Goal: Task Accomplishment & Management: Manage account settings

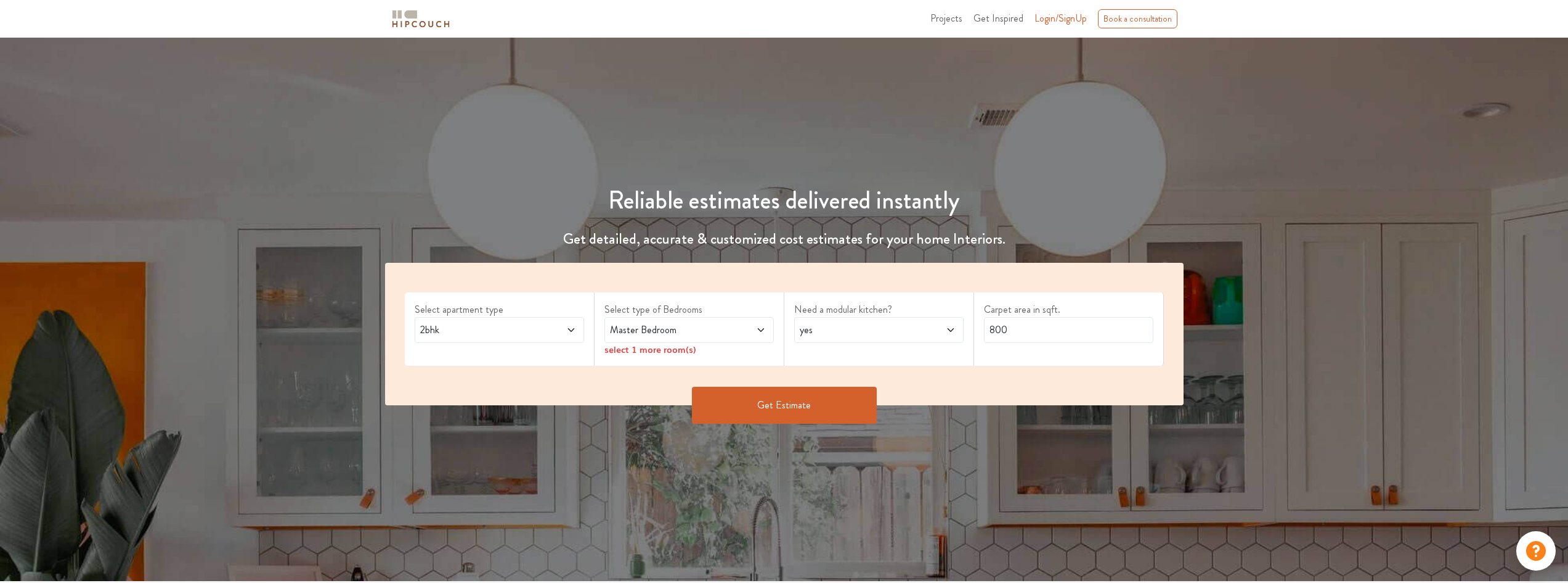
click at [1055, 23] on span "Login/SignUp" at bounding box center [1061, 18] width 53 height 14
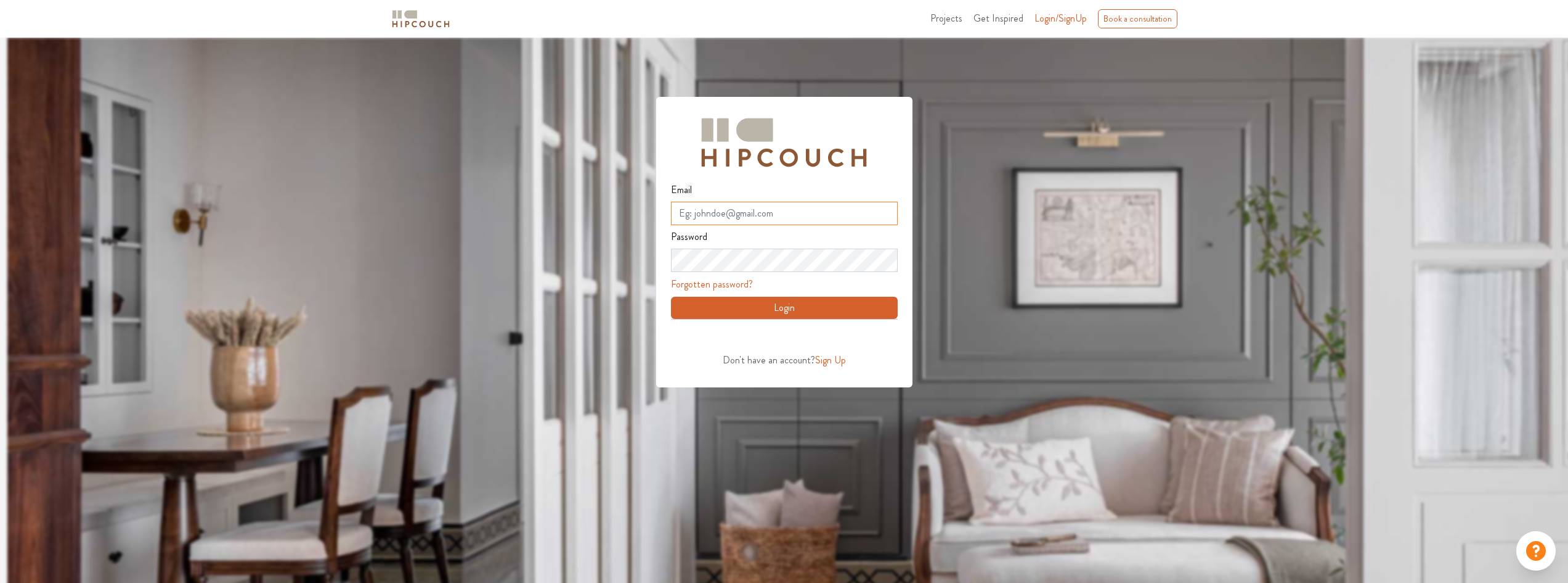
click at [725, 219] on input "Email" at bounding box center [784, 213] width 227 height 24
type input "[EMAIL_ADDRESS][DOMAIN_NAME]"
click at [761, 306] on button "Login" at bounding box center [784, 308] width 227 height 23
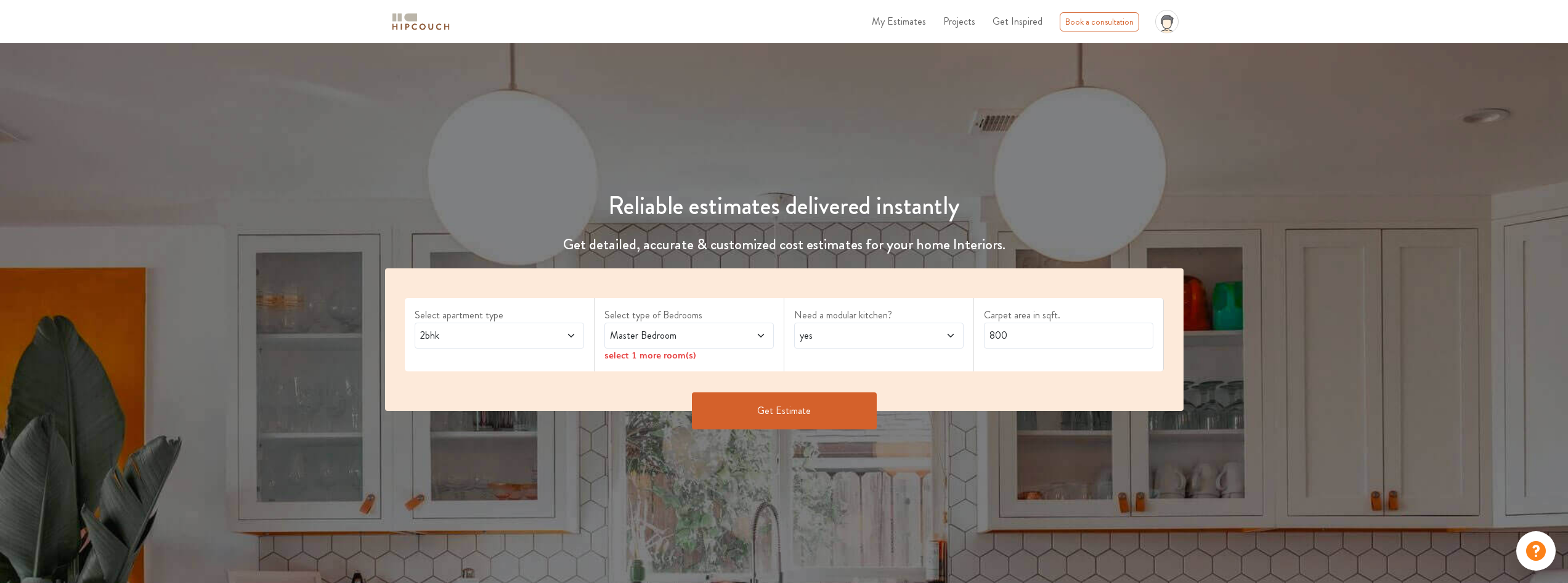
click at [740, 339] on span at bounding box center [746, 336] width 40 height 15
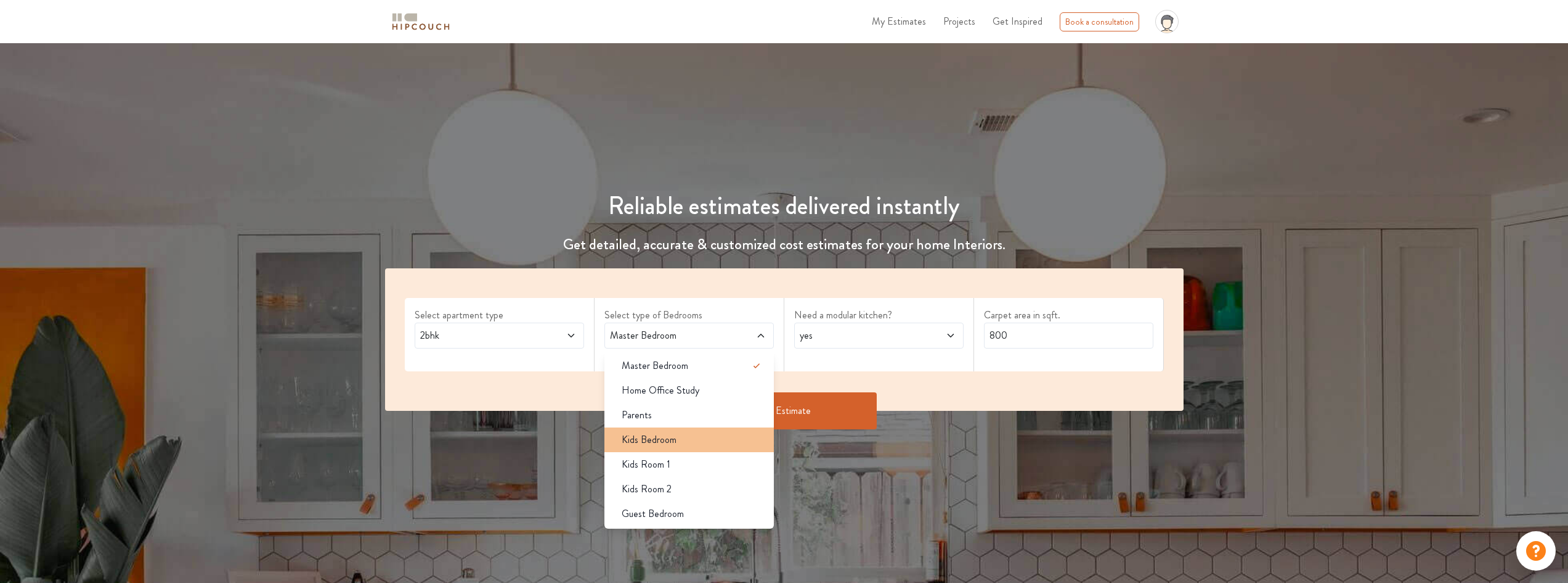
click at [661, 448] on li "Kids Bedroom" at bounding box center [689, 440] width 170 height 25
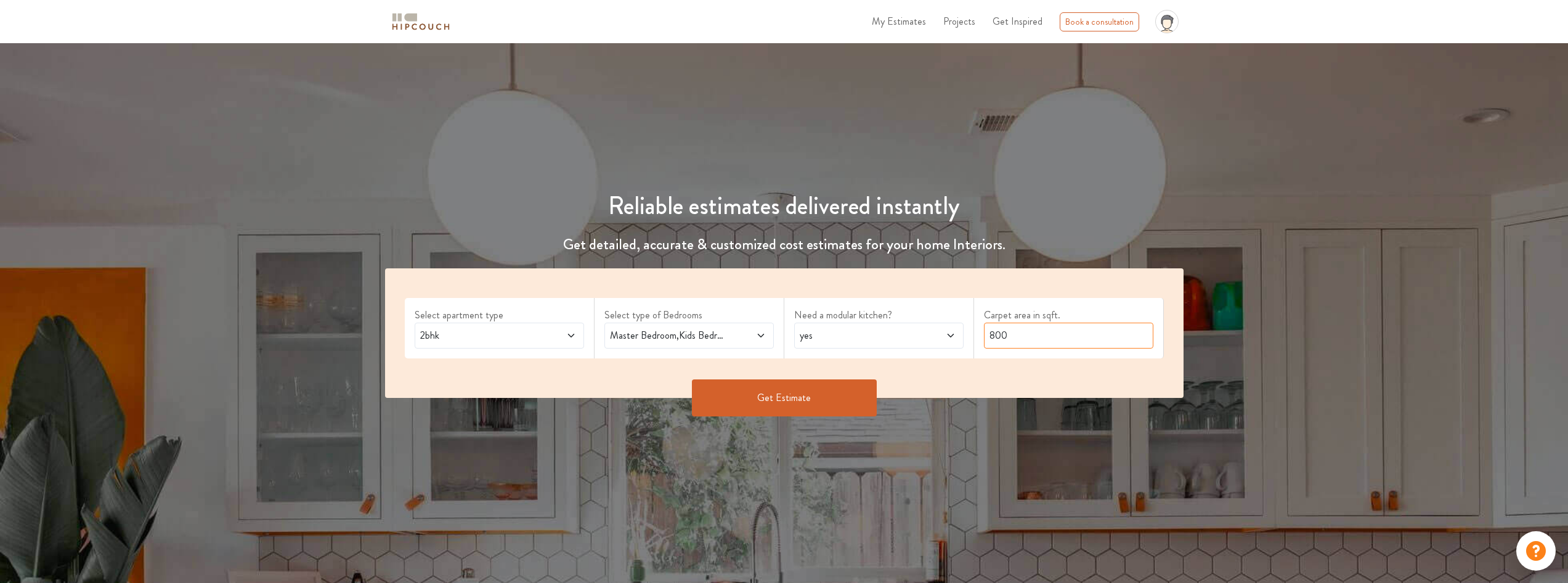
click at [1026, 330] on input "800" at bounding box center [1069, 335] width 170 height 25
type input "606"
click at [715, 391] on button "Get Estimate" at bounding box center [784, 397] width 185 height 37
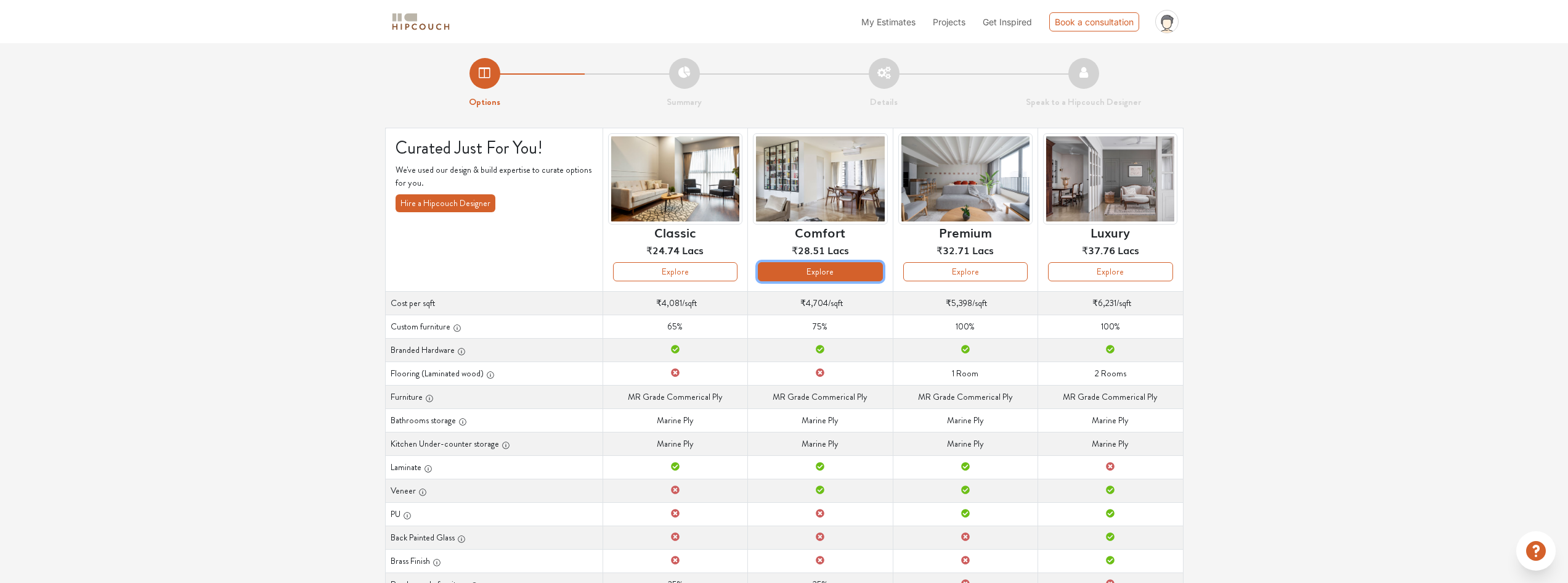
click at [853, 275] on button "Explore" at bounding box center [820, 272] width 124 height 19
click at [979, 278] on button "Explore" at bounding box center [966, 272] width 124 height 19
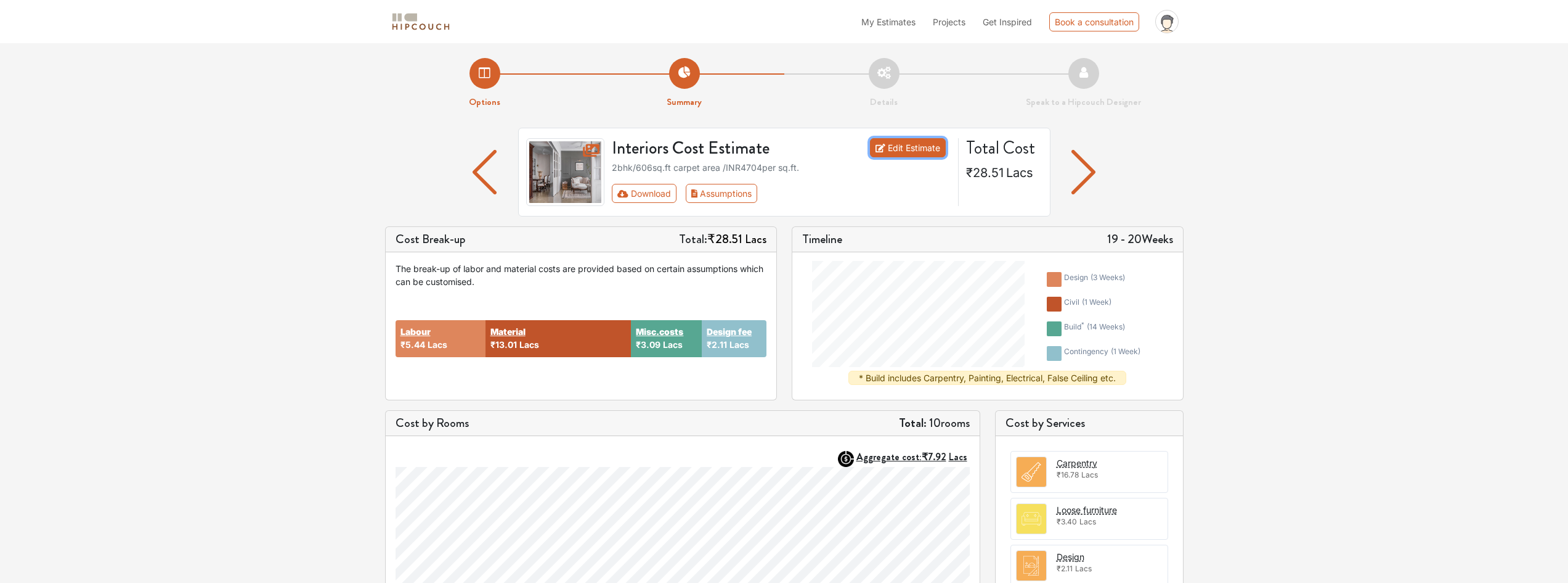
click at [896, 146] on link "Edit Estimate" at bounding box center [908, 147] width 75 height 19
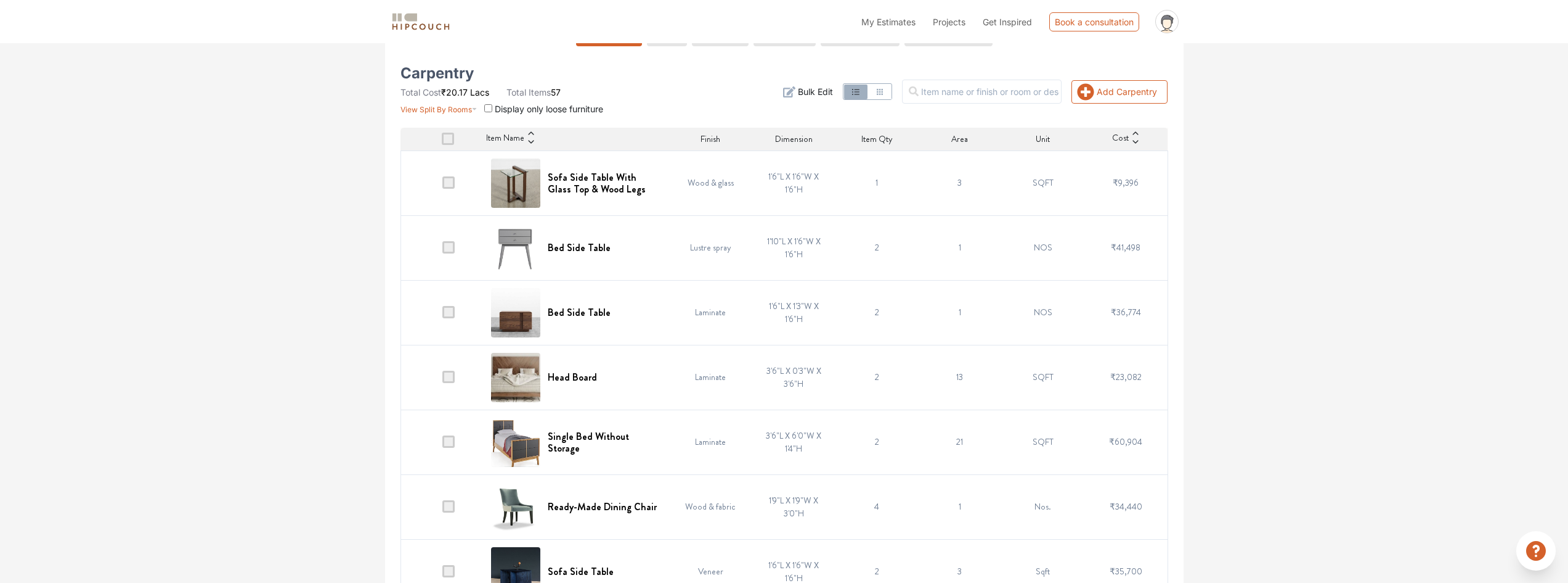
scroll to position [246, 0]
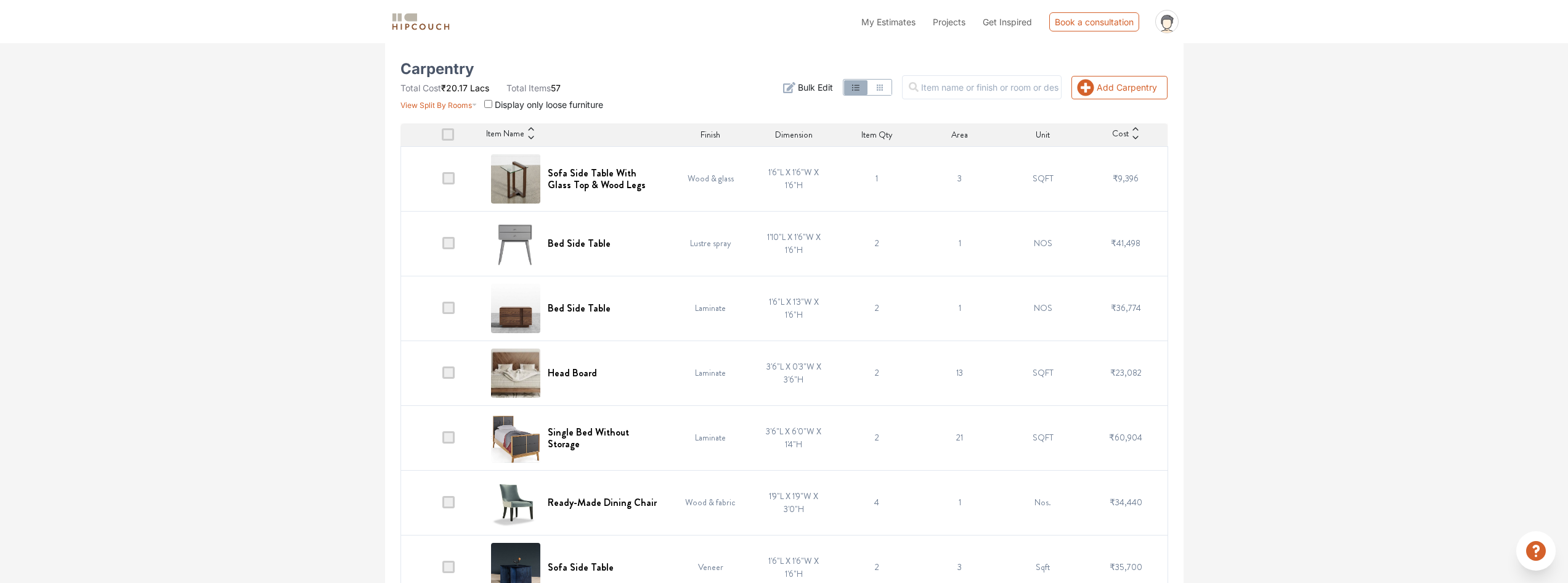
click at [446, 177] on span at bounding box center [448, 177] width 12 height 12
click at [442, 181] on input "checkbox" at bounding box center [442, 181] width 0 height 0
click at [442, 243] on td at bounding box center [442, 243] width 83 height 65
click at [444, 243] on span at bounding box center [448, 242] width 12 height 12
click at [442, 246] on input "checkbox" at bounding box center [442, 246] width 0 height 0
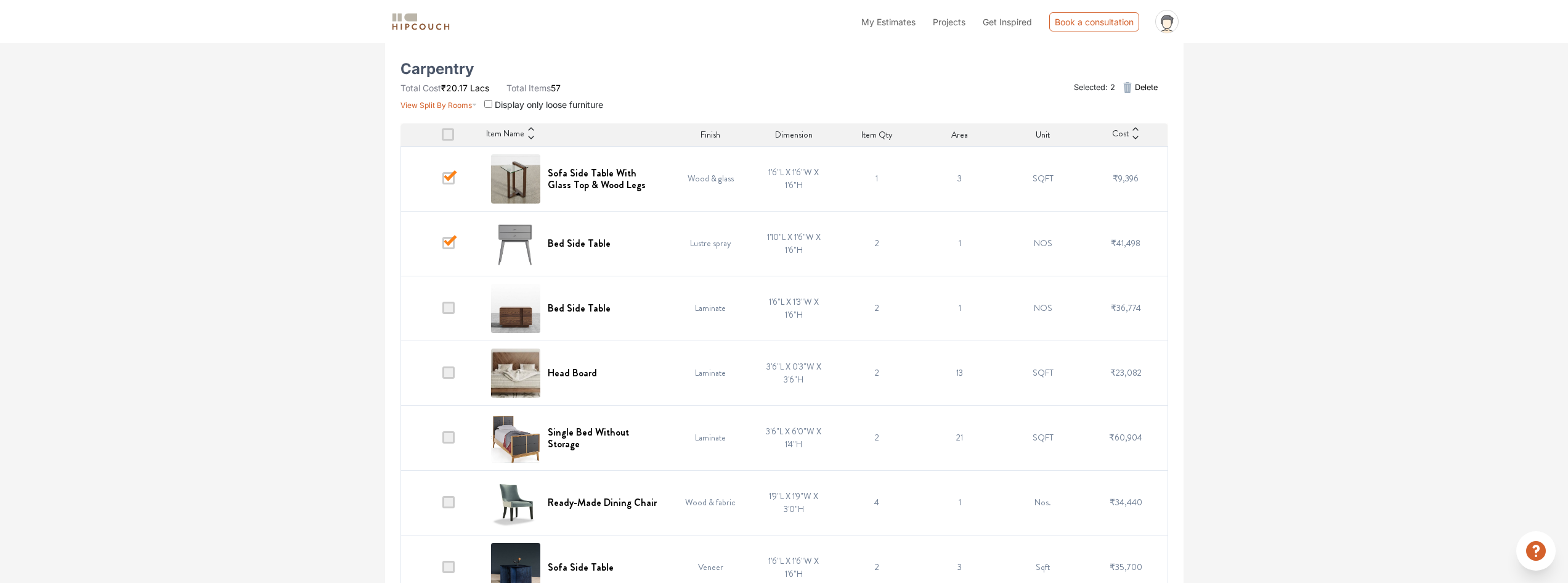
click at [1150, 86] on span "Delete" at bounding box center [1147, 87] width 23 height 11
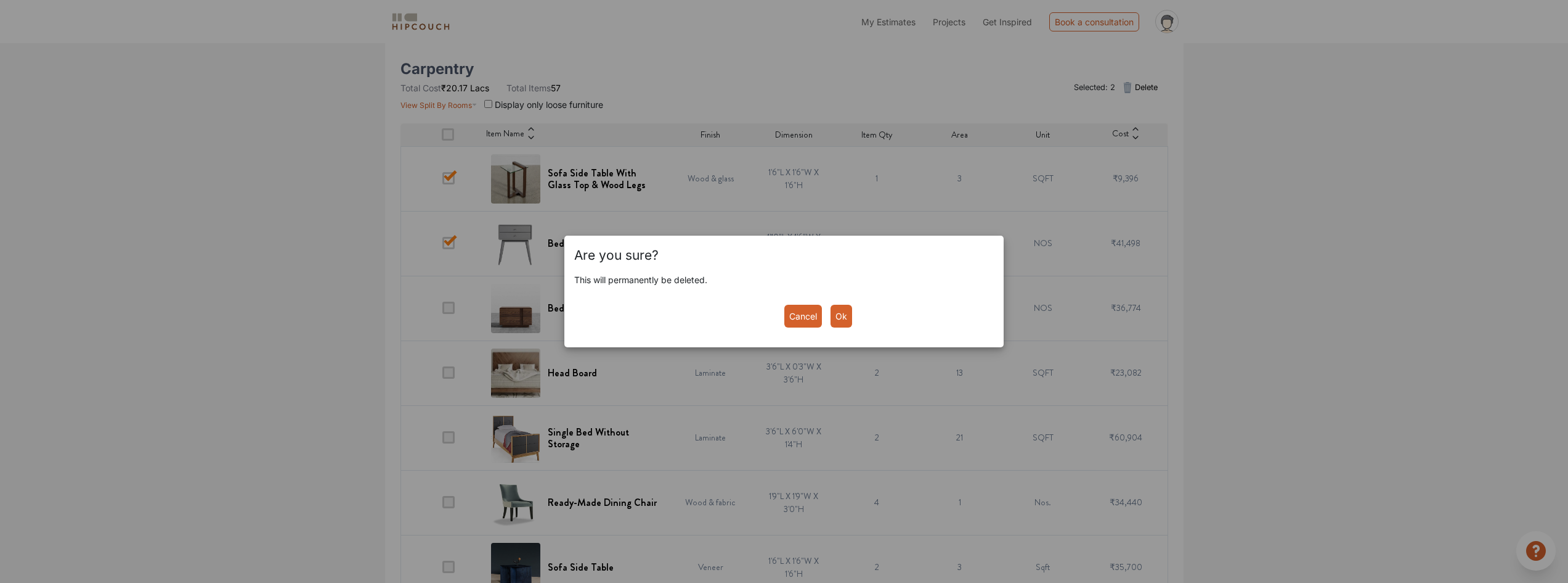
click at [839, 316] on button "Ok" at bounding box center [841, 316] width 22 height 23
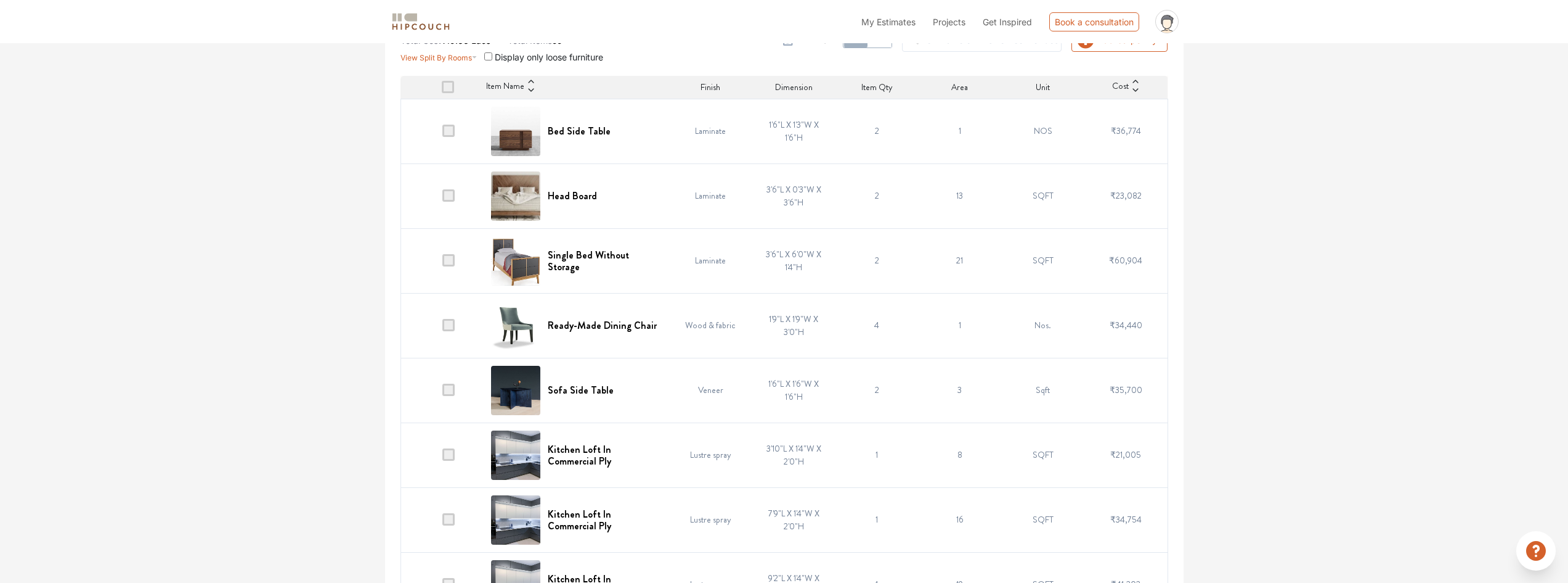
scroll to position [308, 0]
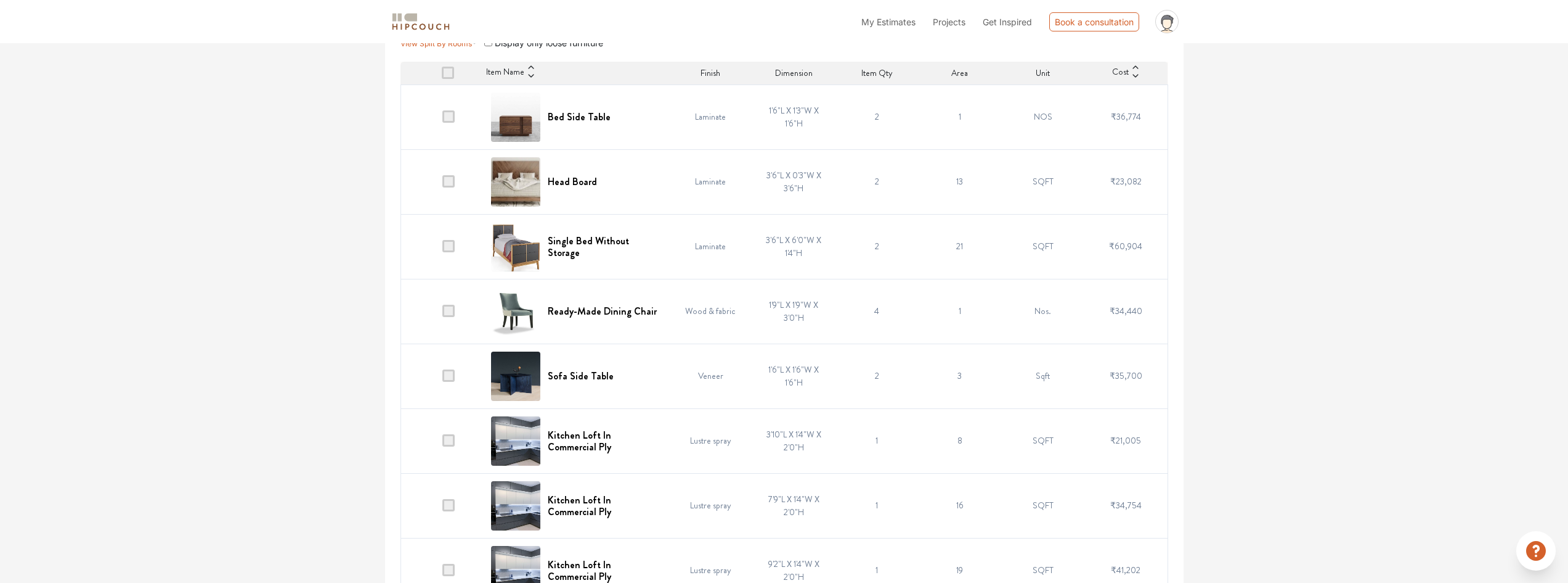
click at [453, 246] on span at bounding box center [448, 245] width 12 height 12
click at [442, 249] on input "checkbox" at bounding box center [442, 249] width 0 height 0
click at [451, 312] on span at bounding box center [448, 310] width 12 height 12
click at [442, 314] on input "checkbox" at bounding box center [442, 314] width 0 height 0
click at [451, 375] on span at bounding box center [448, 375] width 12 height 12
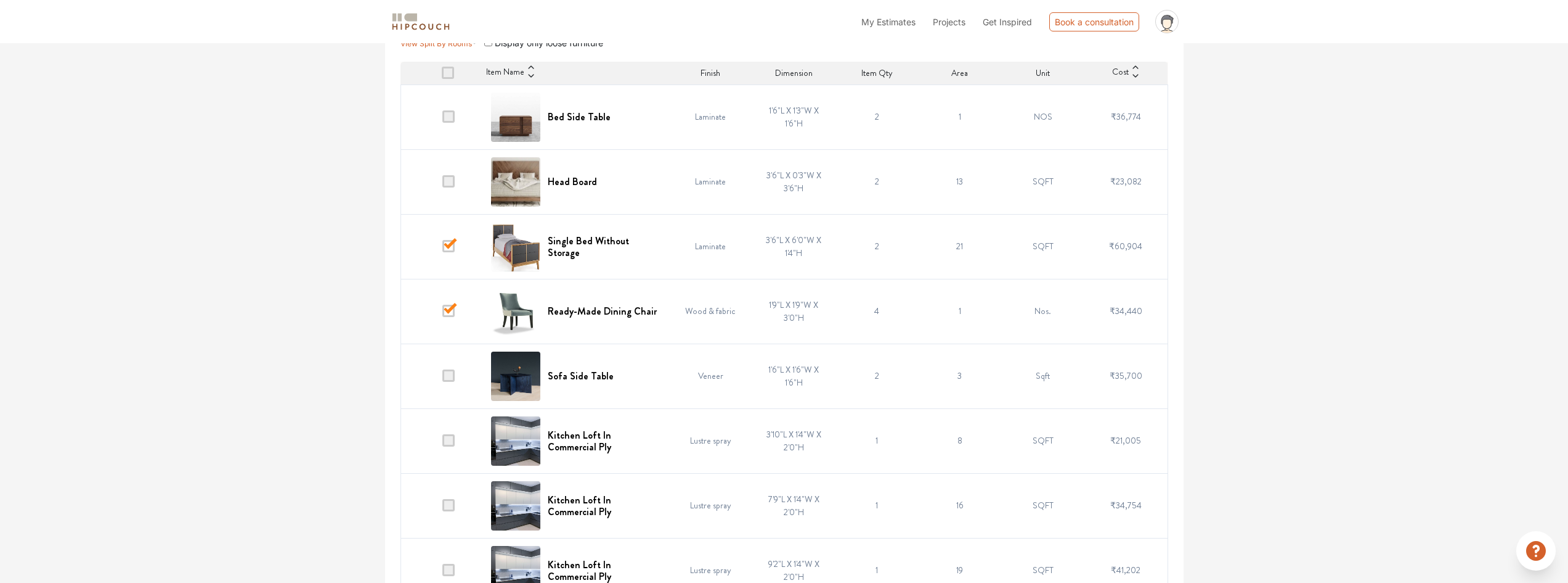
click at [442, 378] on input "checkbox" at bounding box center [442, 378] width 0 height 0
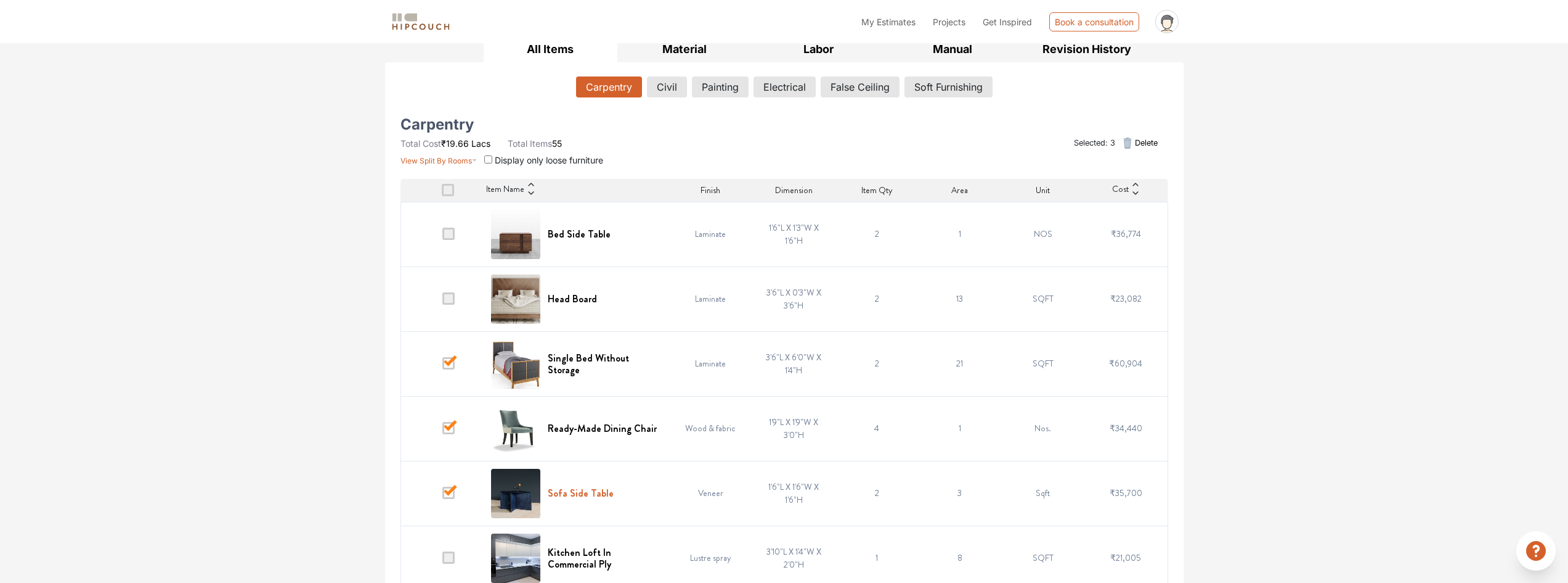
scroll to position [124, 0]
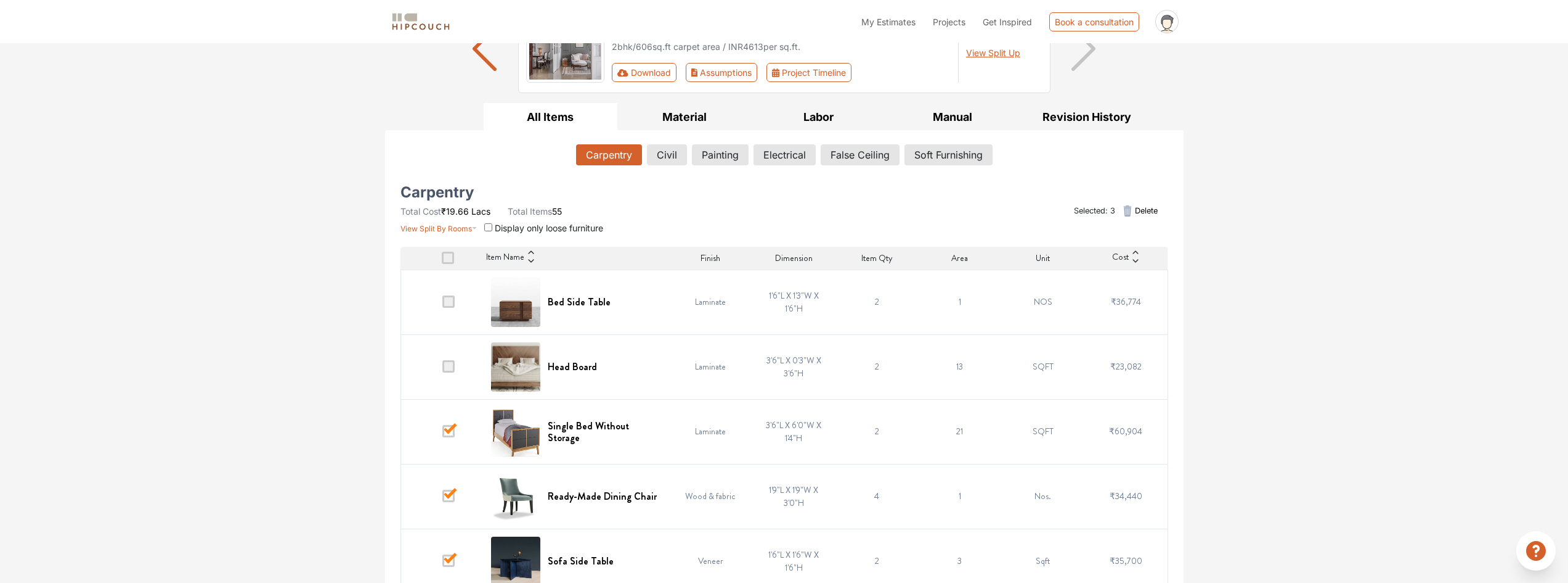
click at [1155, 211] on span "Delete" at bounding box center [1147, 210] width 23 height 11
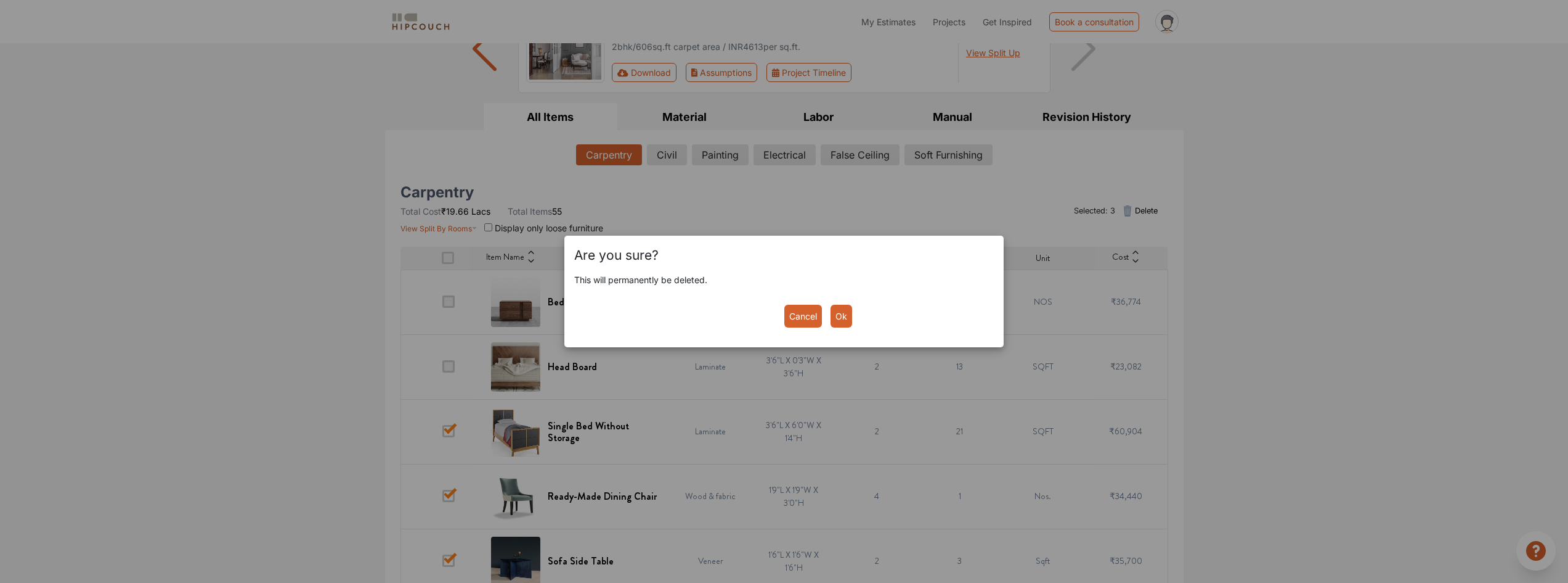
click at [848, 318] on button "Ok" at bounding box center [841, 316] width 22 height 23
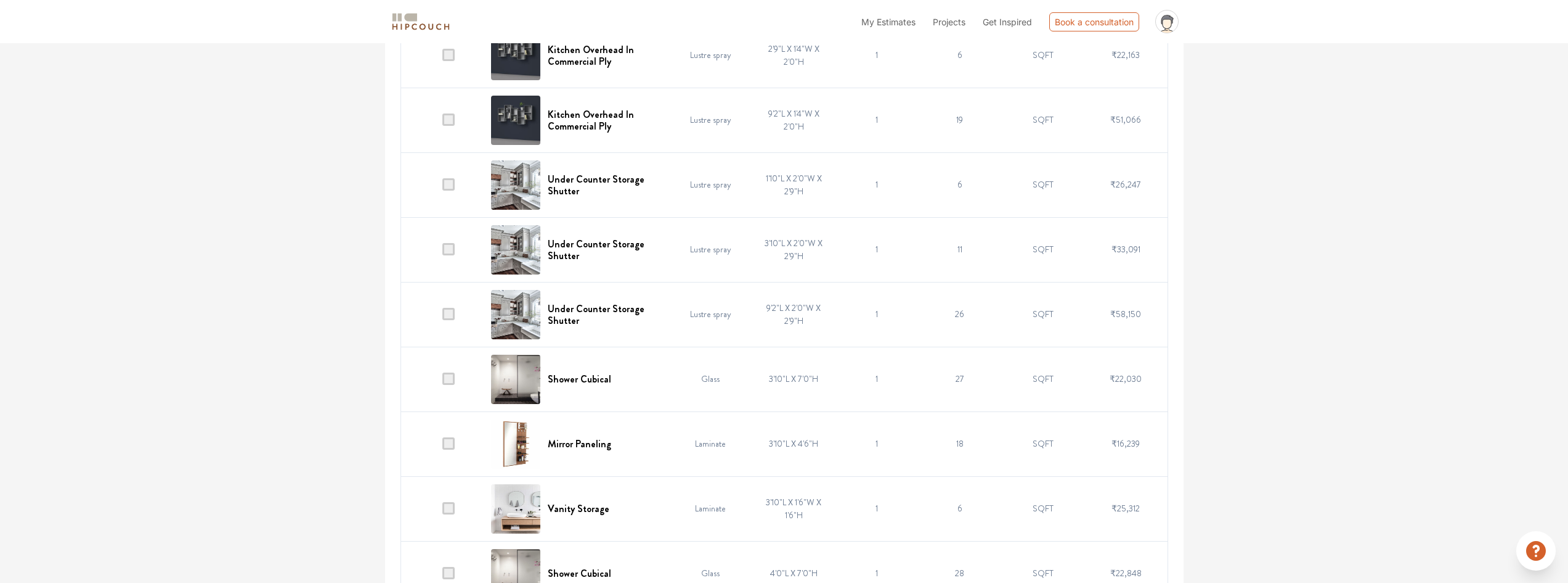
scroll to position [863, 0]
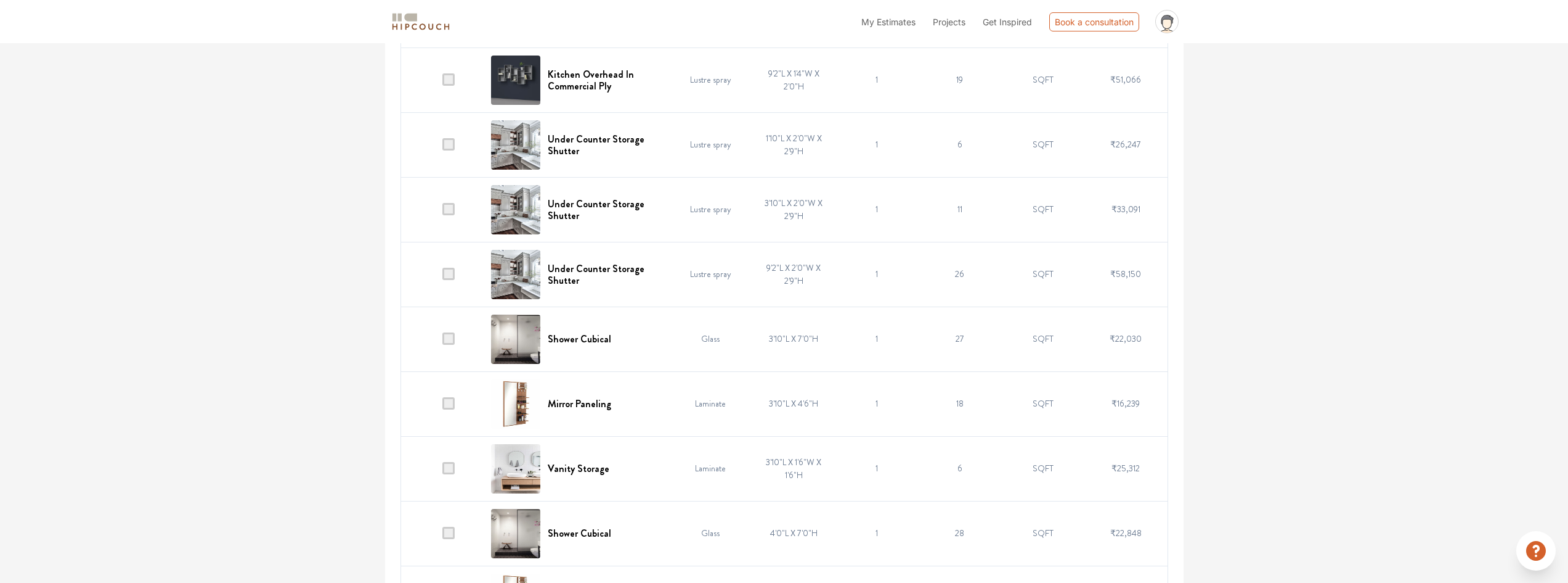
click at [444, 340] on span at bounding box center [448, 338] width 12 height 12
click at [442, 341] on input "checkbox" at bounding box center [442, 341] width 0 height 0
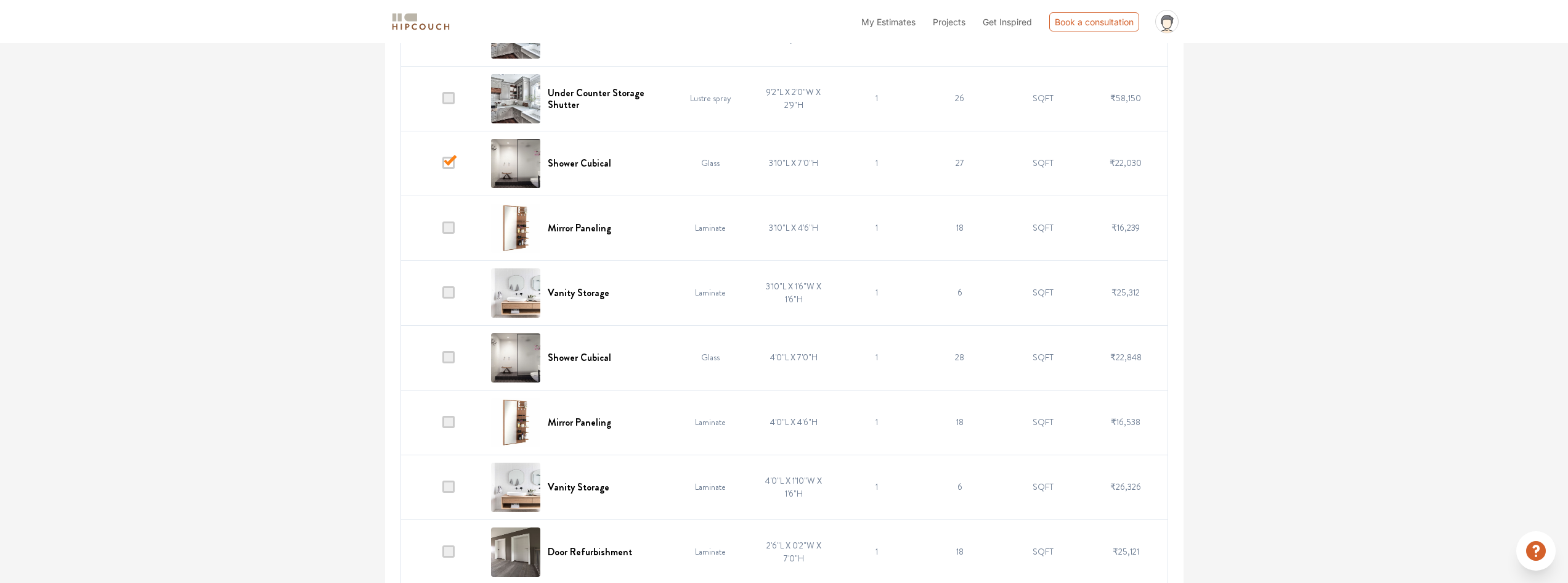
scroll to position [1048, 0]
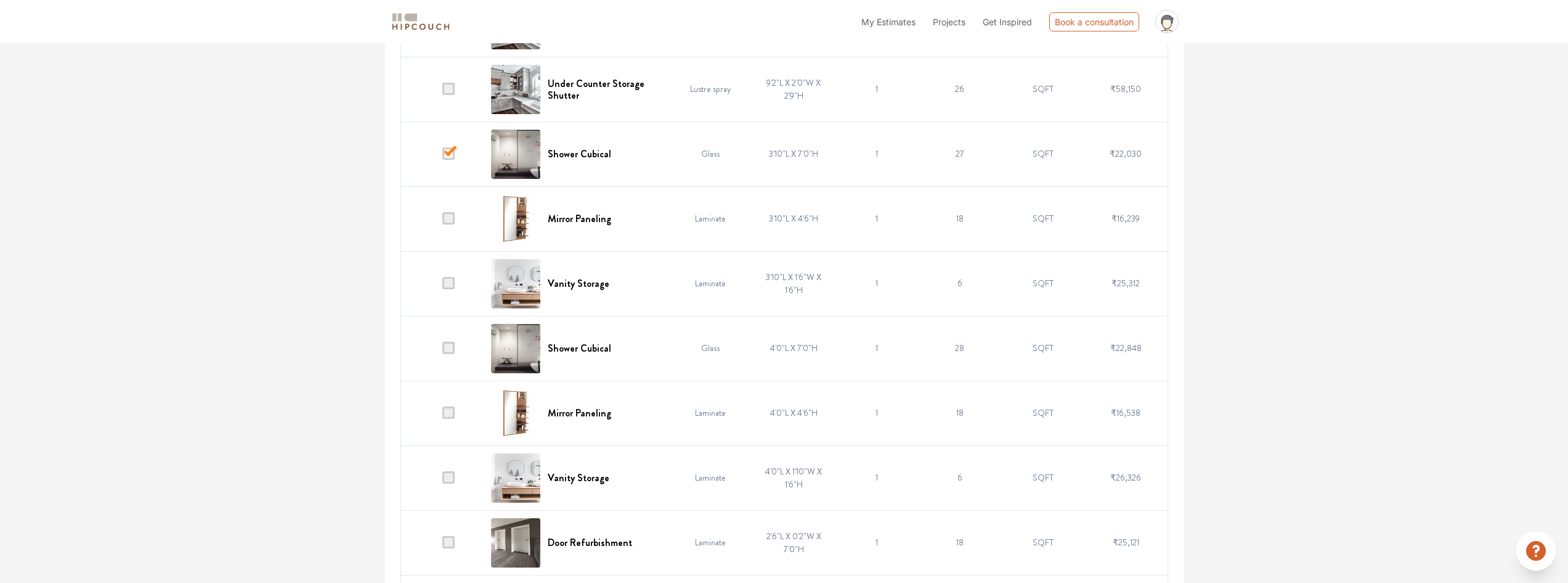
click at [451, 351] on span at bounding box center [448, 347] width 12 height 12
click at [442, 351] on input "checkbox" at bounding box center [442, 351] width 0 height 0
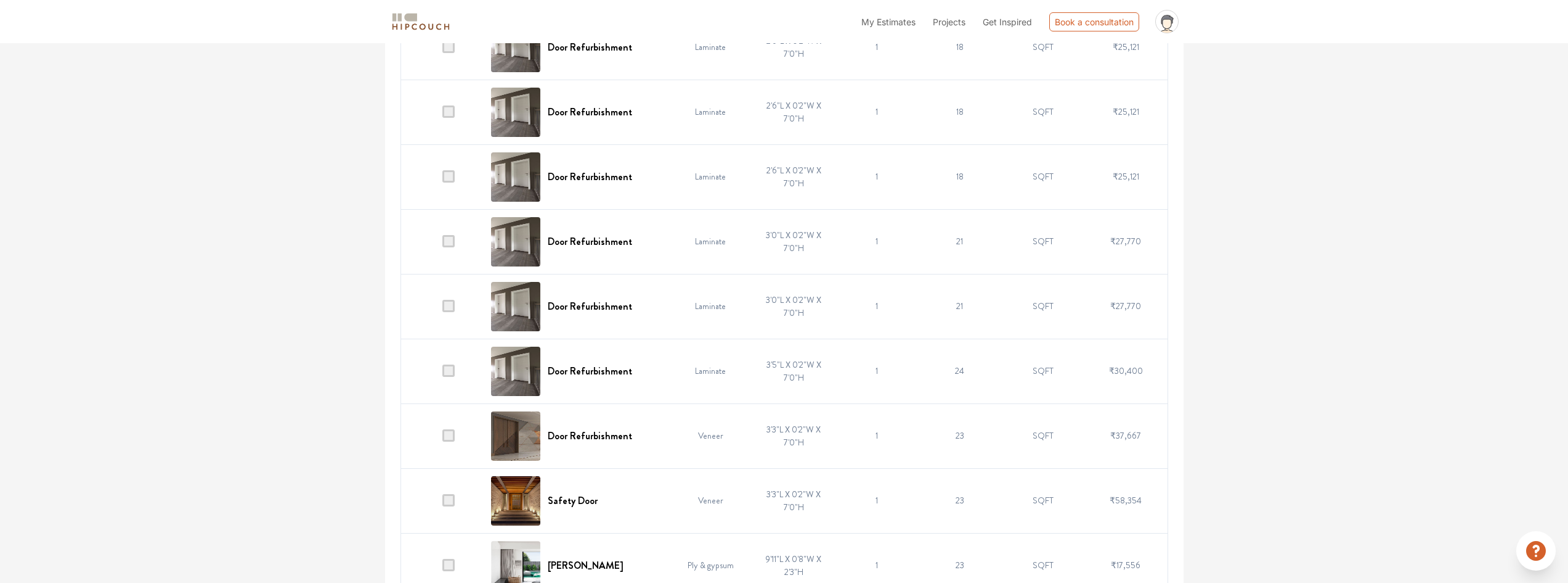
scroll to position [1541, 0]
click at [444, 436] on span at bounding box center [448, 437] width 12 height 12
click at [442, 441] on input "checkbox" at bounding box center [442, 441] width 0 height 0
click at [451, 375] on span at bounding box center [448, 372] width 12 height 12
click at [442, 375] on input "checkbox" at bounding box center [442, 375] width 0 height 0
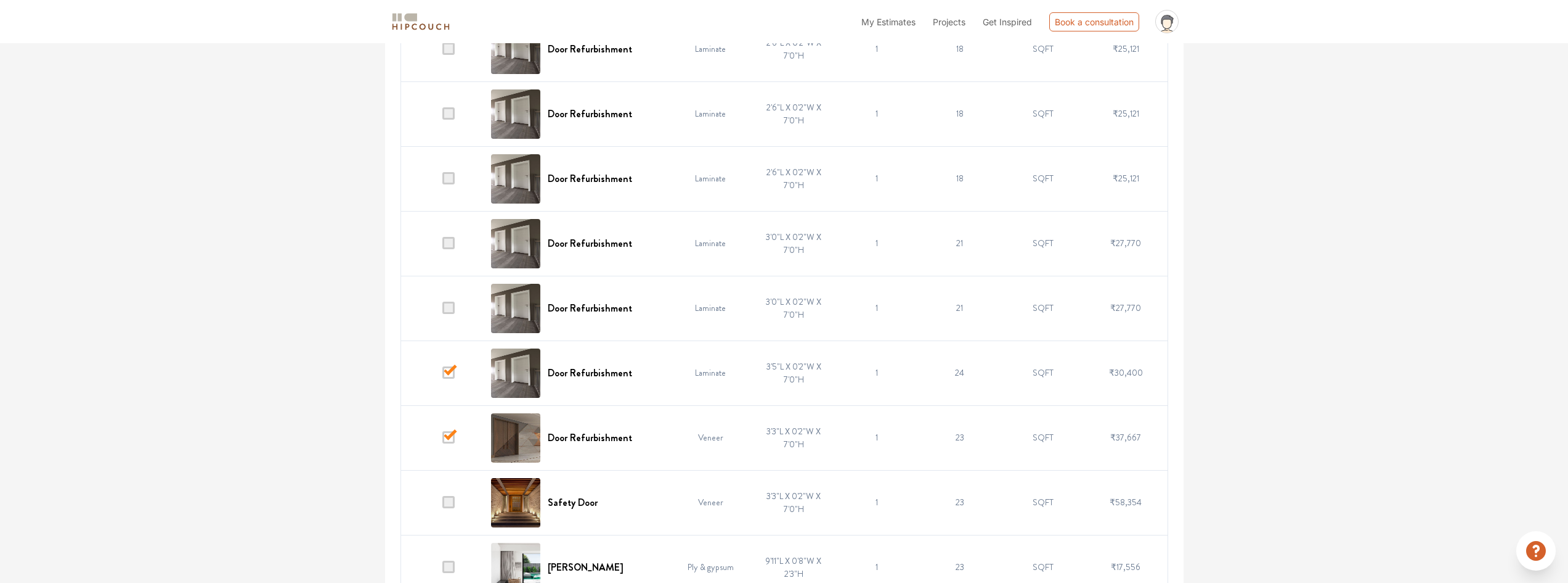
click at [453, 310] on span at bounding box center [448, 308] width 12 height 12
click at [442, 310] on input "checkbox" at bounding box center [442, 310] width 0 height 0
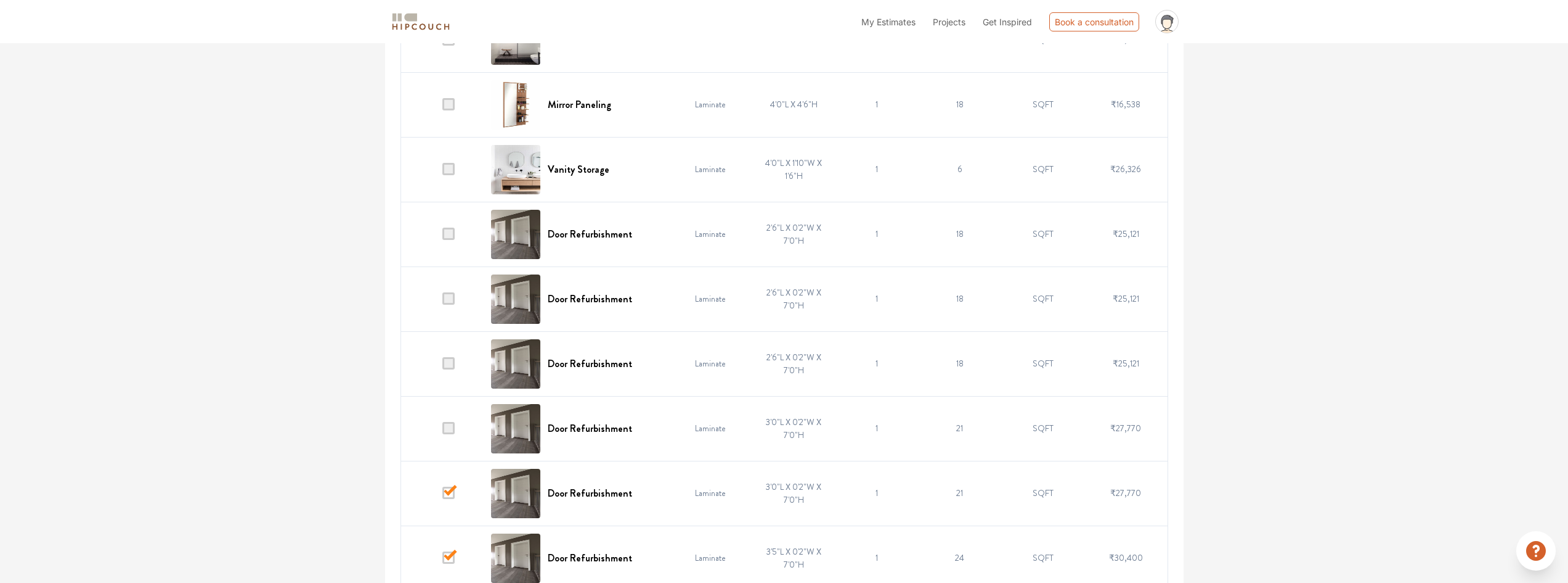
click at [446, 427] on span at bounding box center [448, 427] width 12 height 12
click at [442, 431] on input "checkbox" at bounding box center [442, 431] width 0 height 0
click at [446, 427] on span at bounding box center [448, 427] width 12 height 12
click at [442, 431] on input "checkbox" at bounding box center [442, 431] width 0 height 0
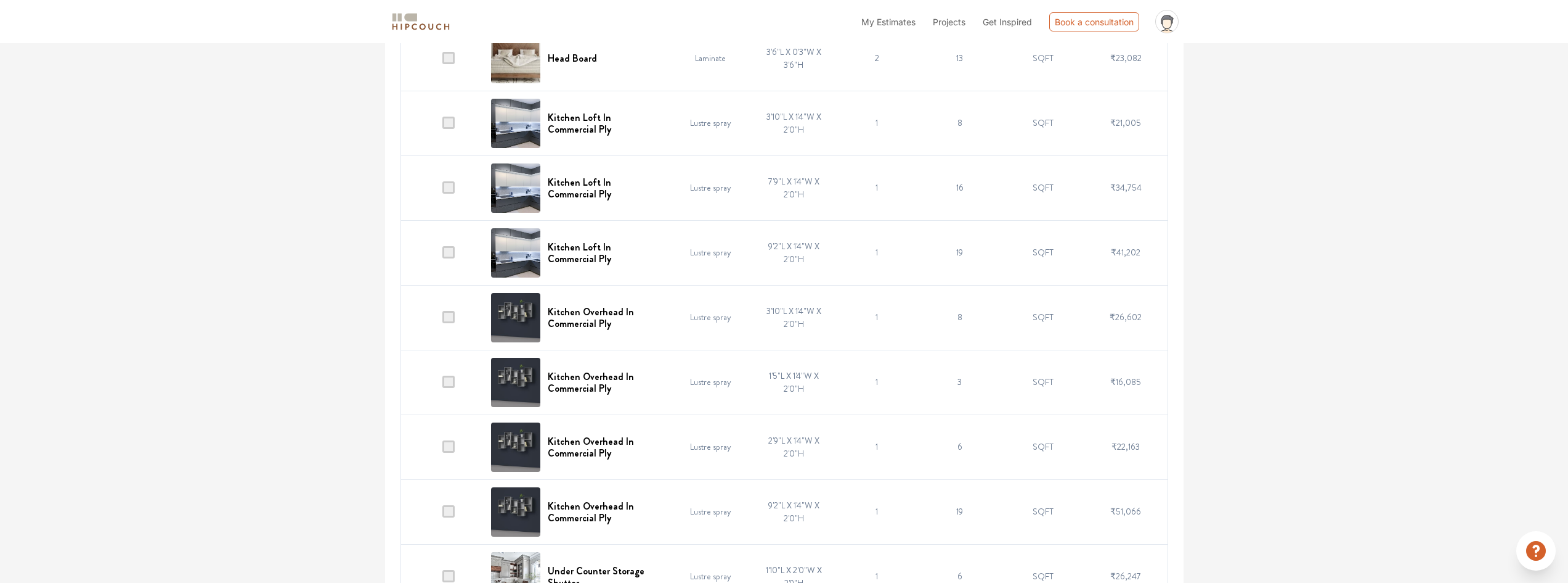
scroll to position [185, 0]
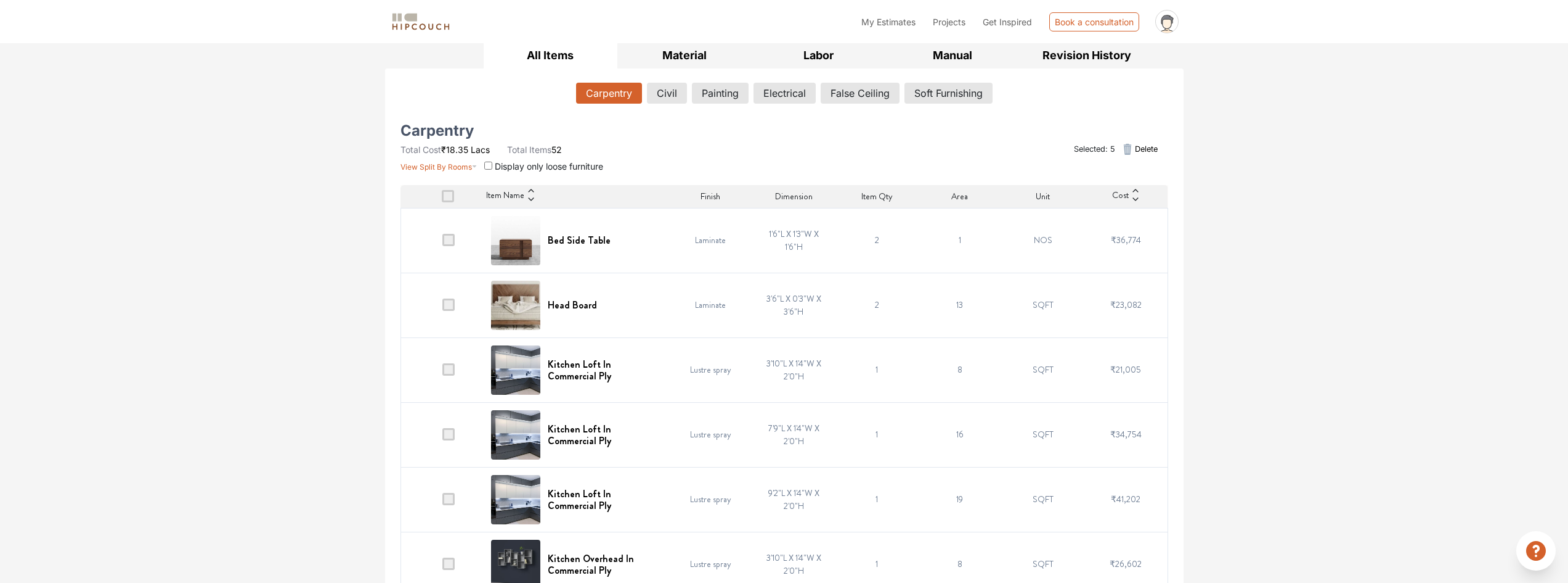
click at [451, 305] on span at bounding box center [448, 304] width 12 height 12
click at [442, 308] on input "checkbox" at bounding box center [442, 308] width 0 height 0
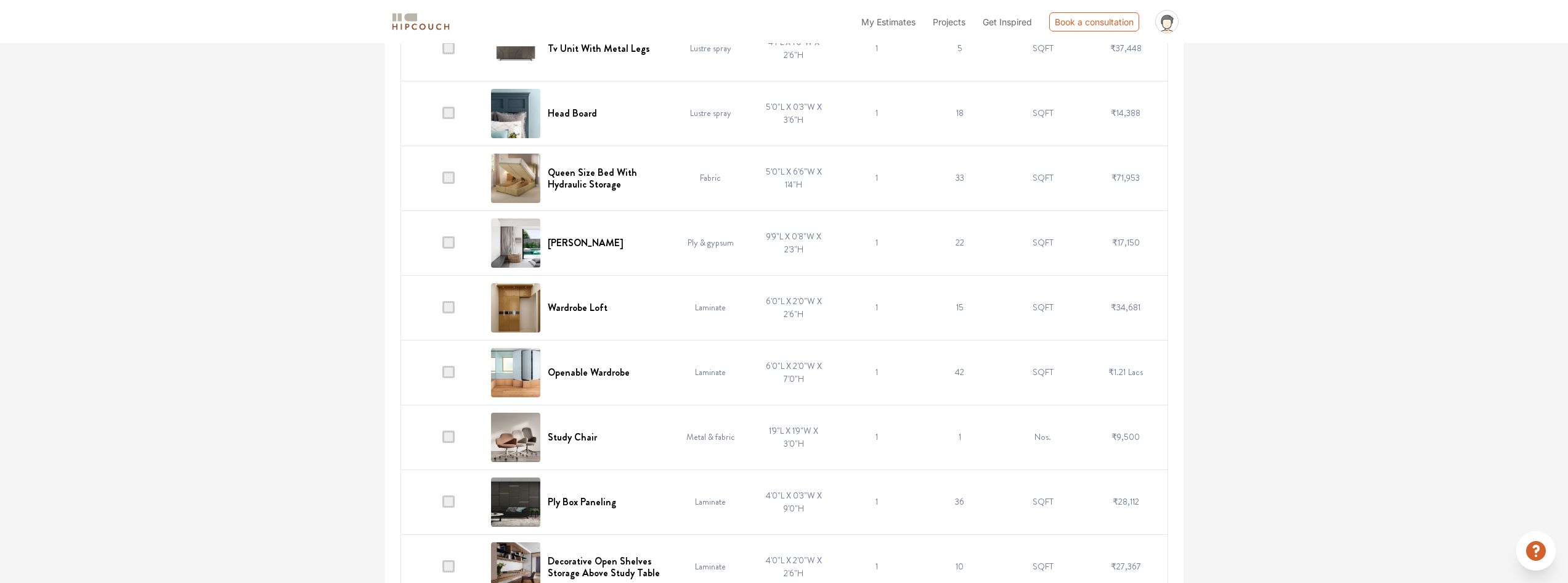
scroll to position [2528, 0]
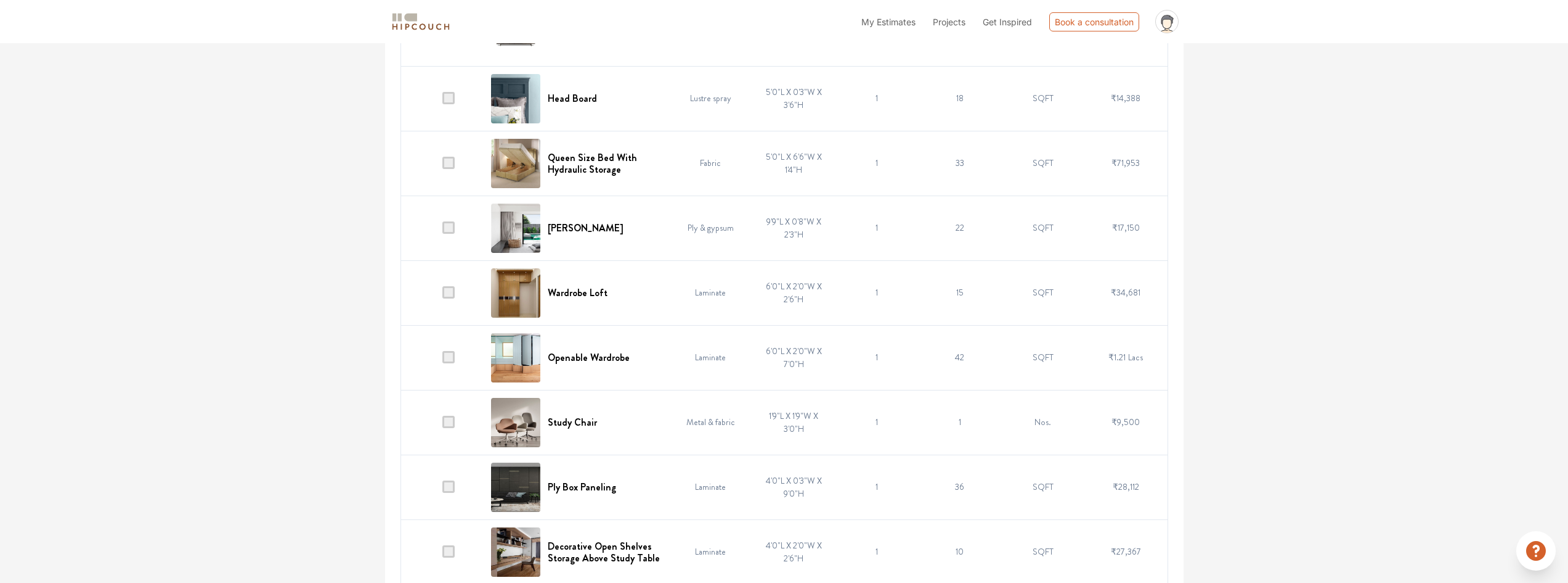
click at [450, 164] on span at bounding box center [448, 162] width 12 height 12
click at [442, 166] on input "checkbox" at bounding box center [442, 166] width 0 height 0
click at [450, 99] on span at bounding box center [448, 97] width 12 height 12
click at [442, 101] on input "checkbox" at bounding box center [442, 101] width 0 height 0
click at [449, 95] on span at bounding box center [448, 97] width 12 height 12
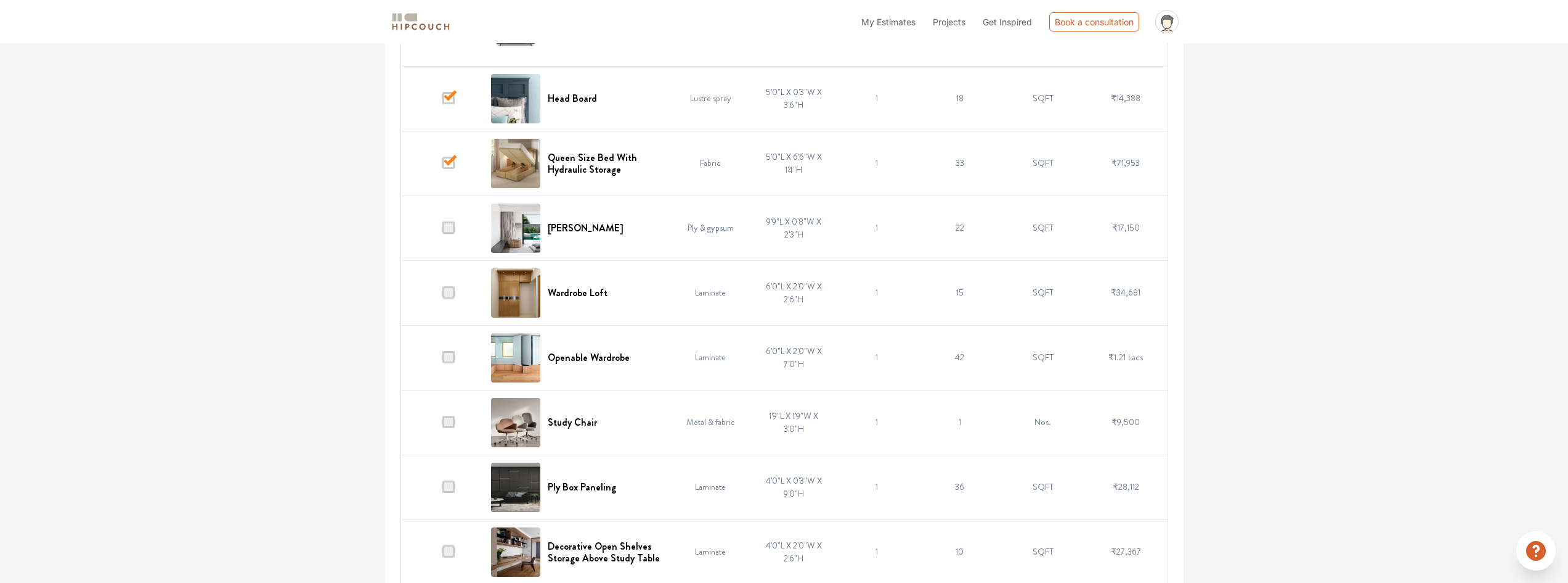
click at [442, 101] on input "checkbox" at bounding box center [442, 101] width 0 height 0
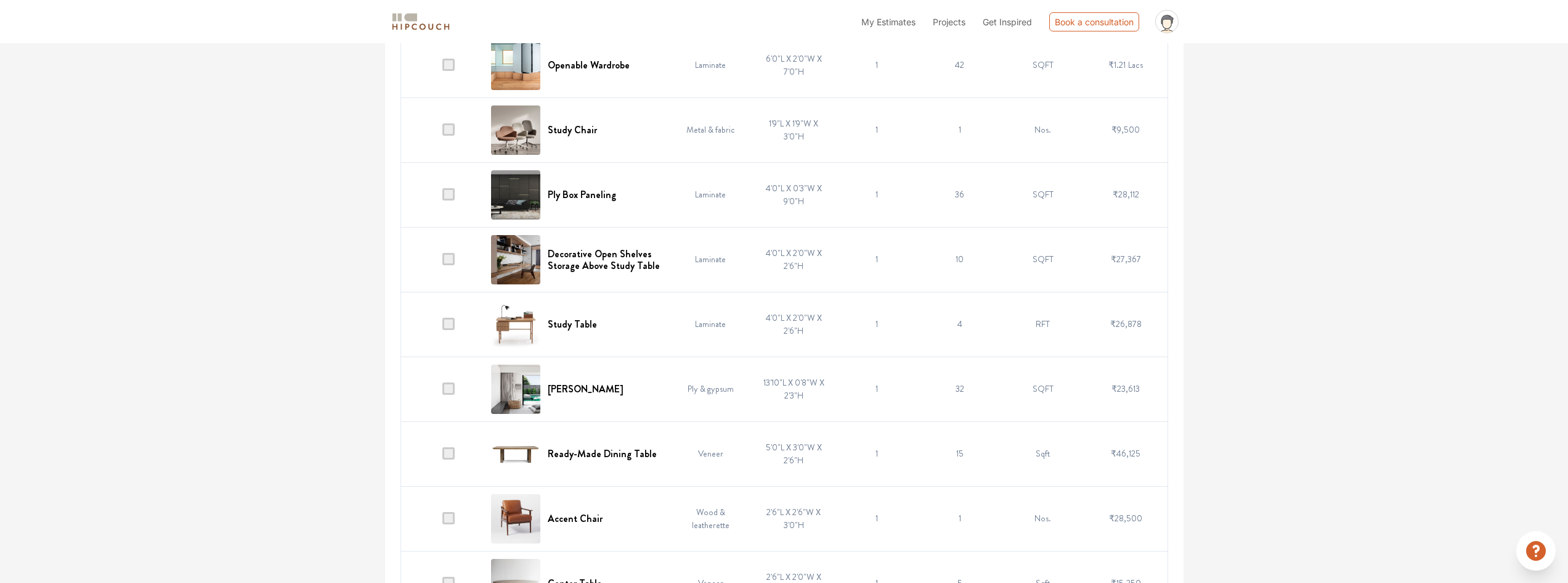
scroll to position [2898, 0]
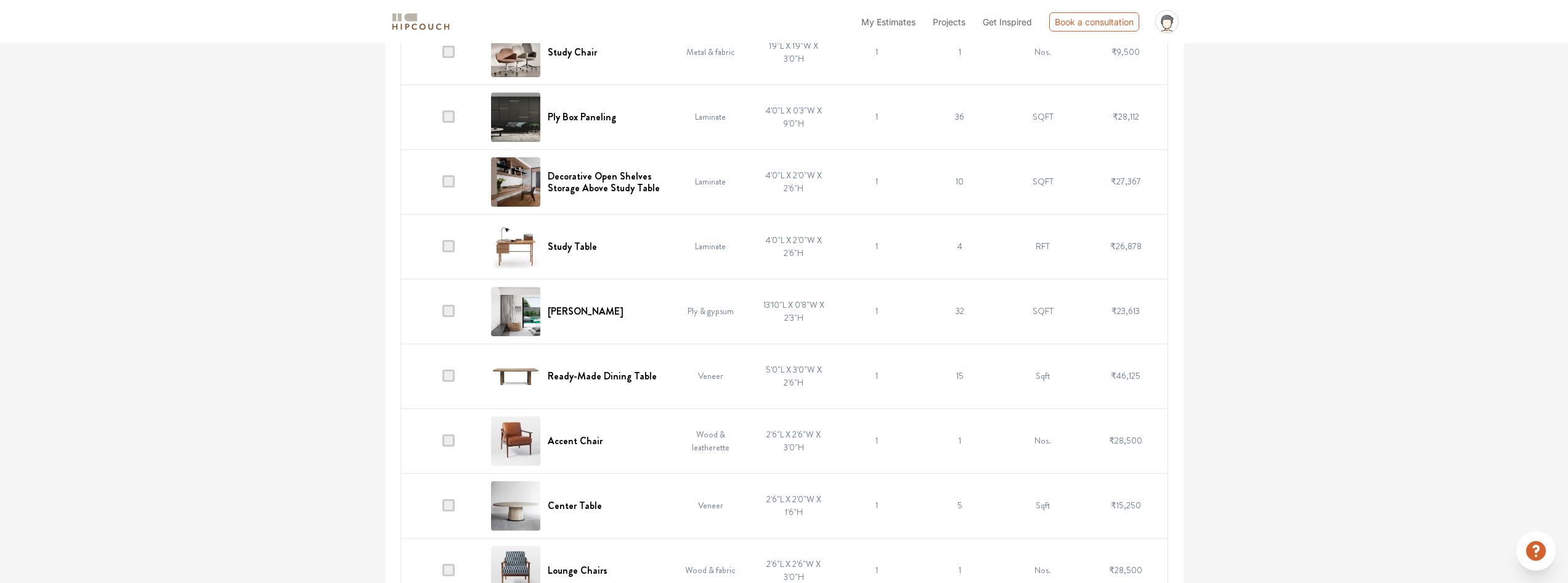
click at [446, 246] on span at bounding box center [448, 245] width 12 height 12
click at [442, 249] on input "checkbox" at bounding box center [442, 249] width 0 height 0
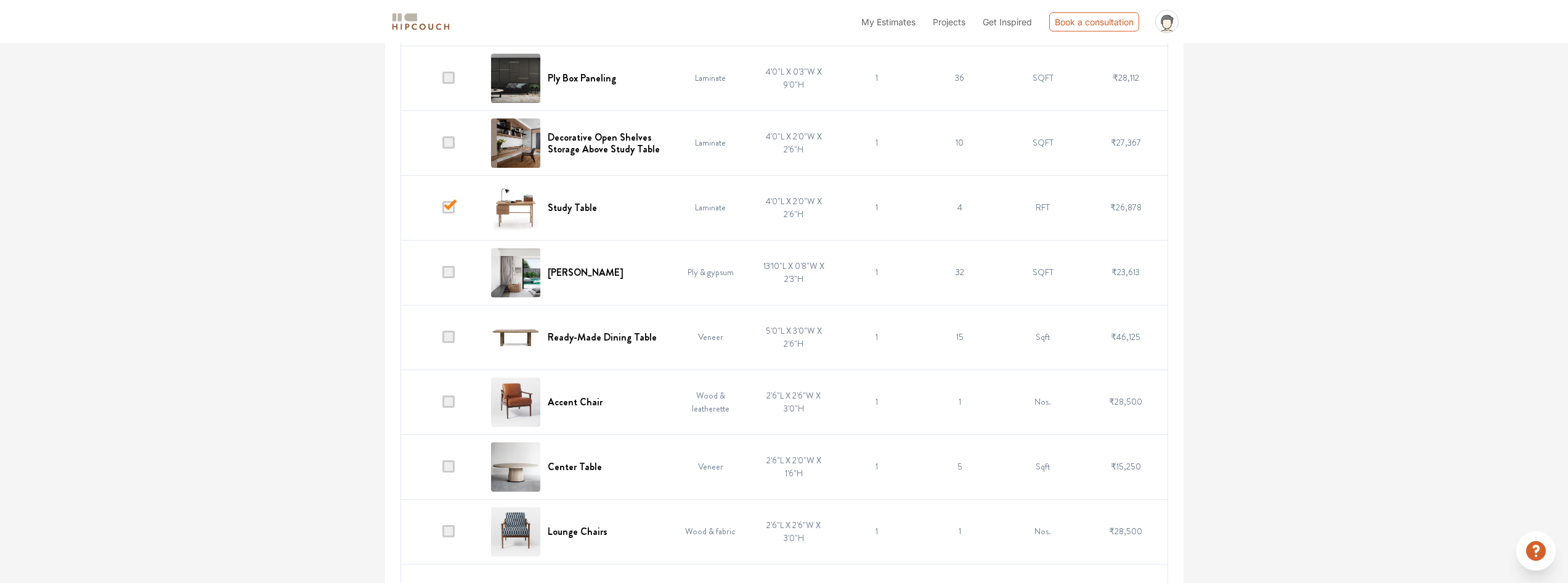
scroll to position [2959, 0]
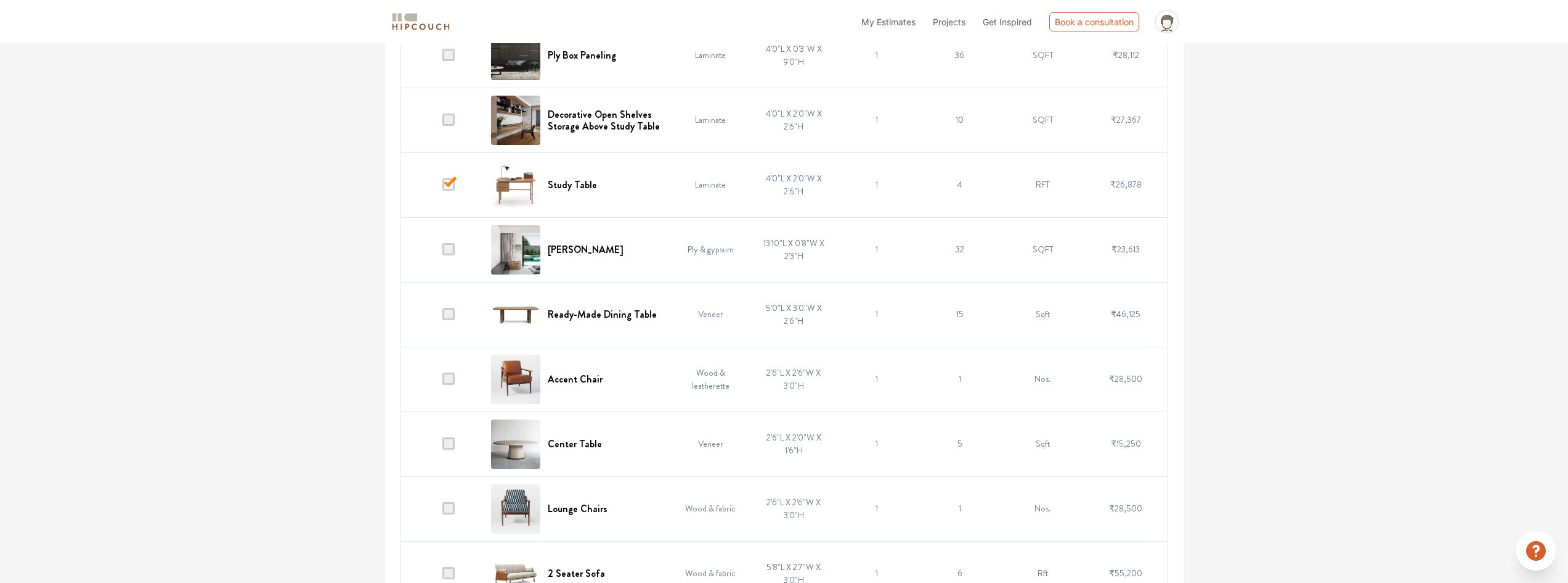
click at [451, 311] on span at bounding box center [448, 313] width 12 height 12
click at [442, 317] on input "checkbox" at bounding box center [442, 317] width 0 height 0
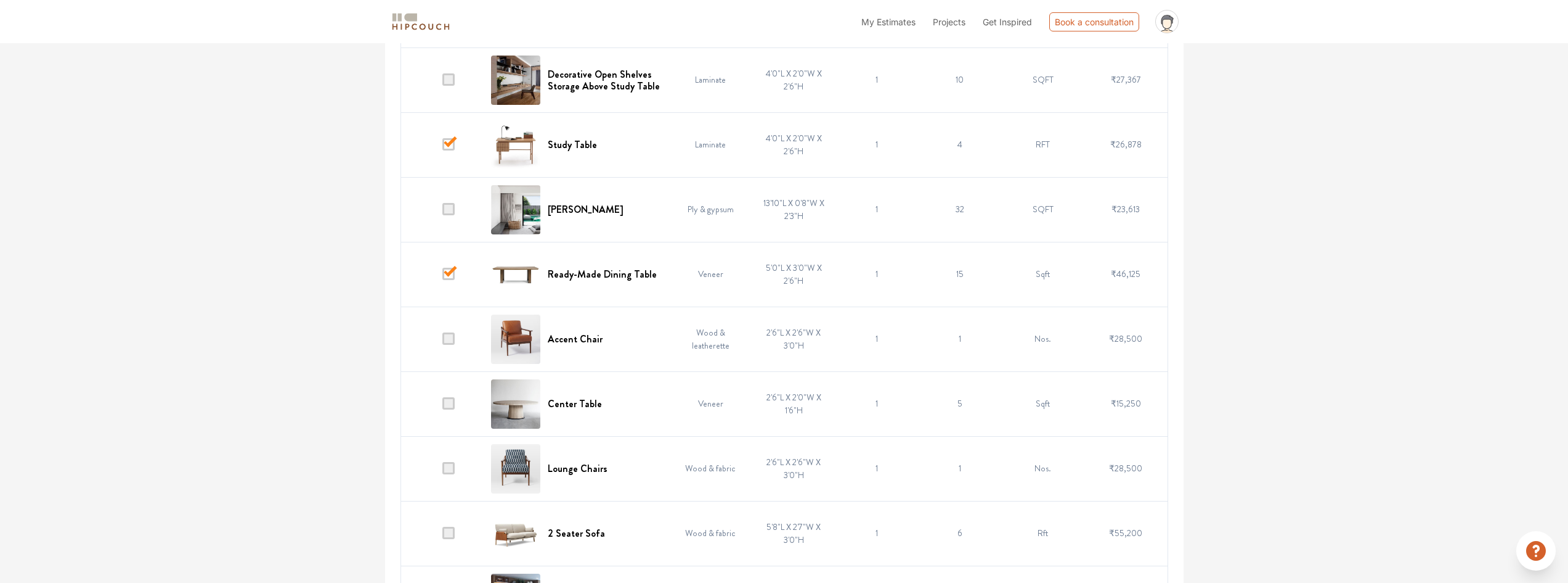
scroll to position [3022, 0]
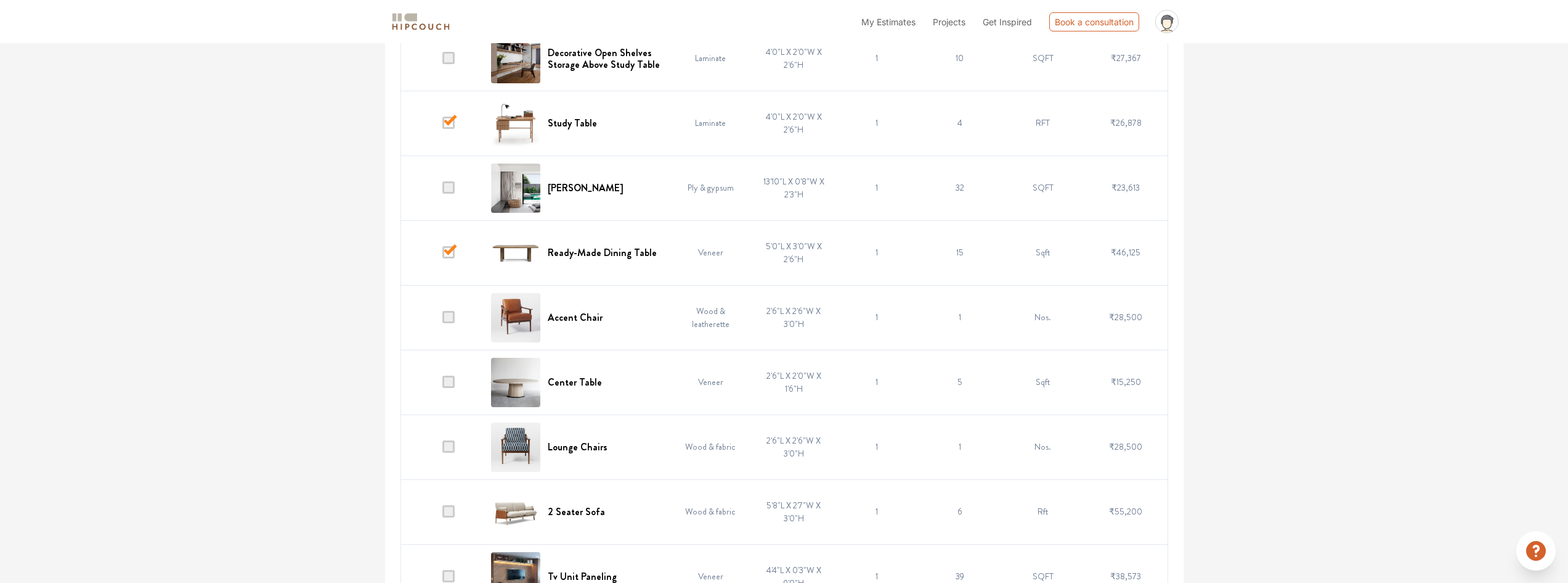
click at [448, 318] on span at bounding box center [448, 316] width 12 height 12
click at [442, 320] on input "checkbox" at bounding box center [442, 320] width 0 height 0
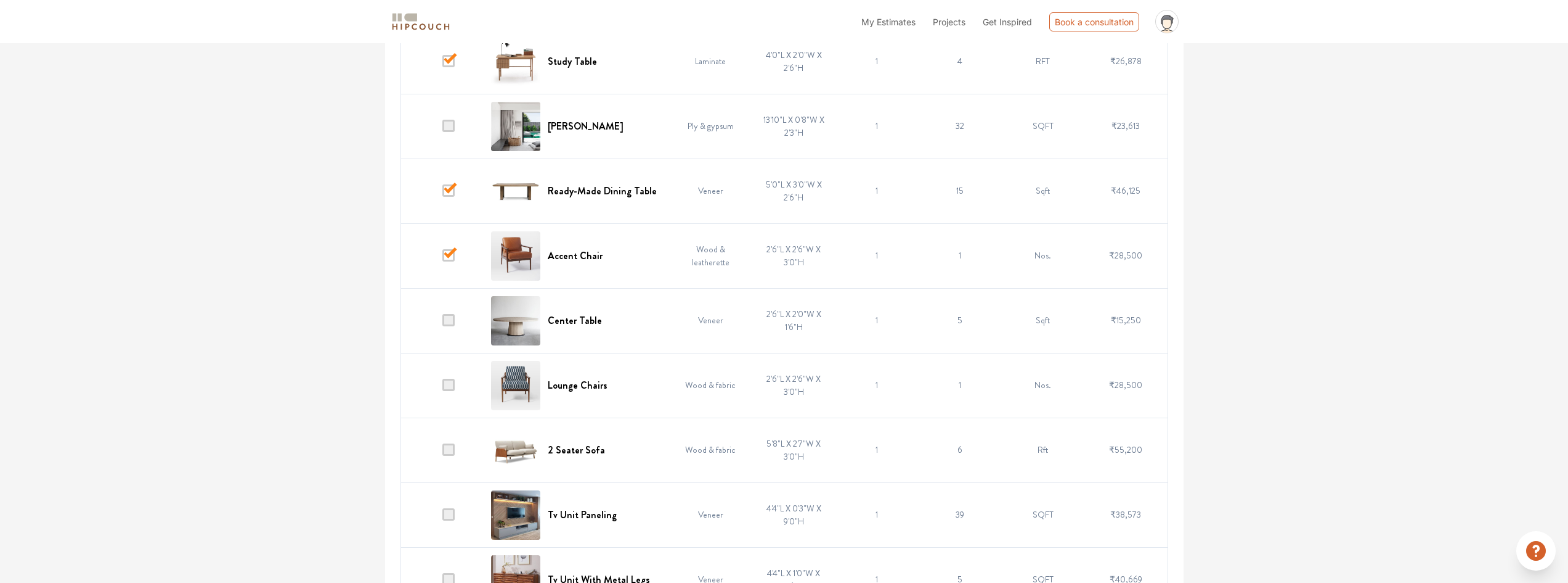
click at [453, 325] on span at bounding box center [448, 320] width 12 height 12
click at [442, 323] on input "checkbox" at bounding box center [442, 323] width 0 height 0
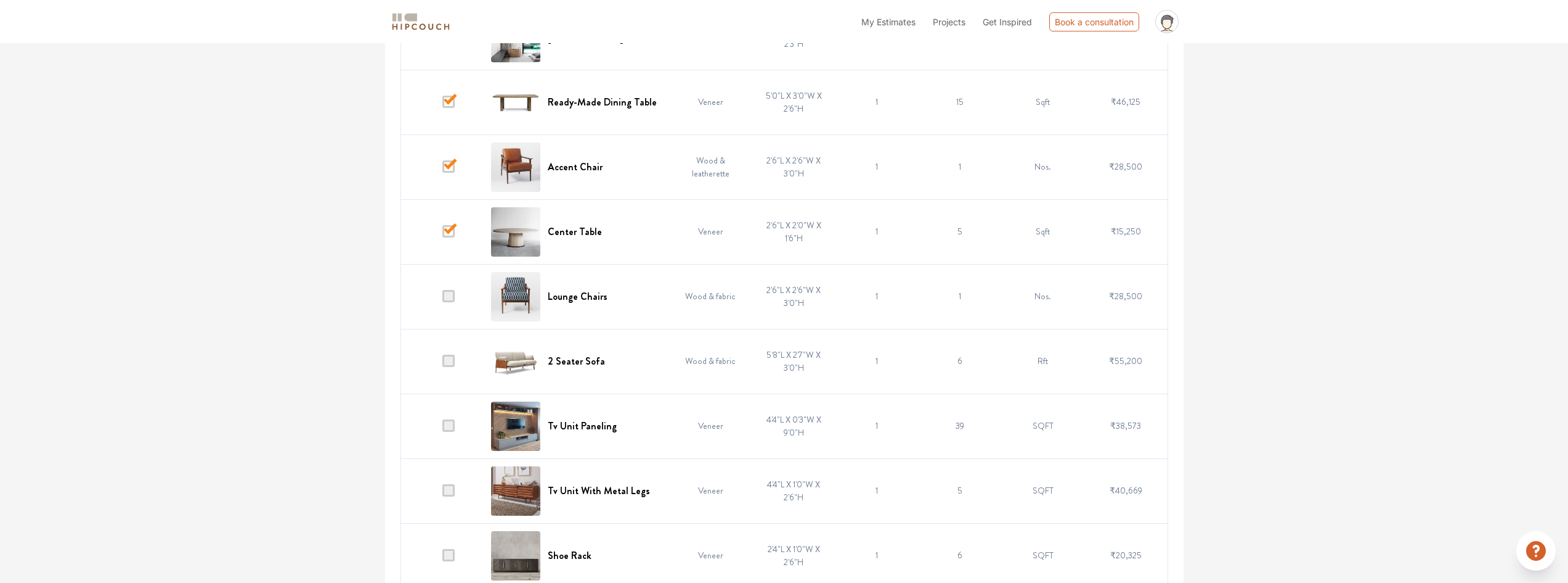
scroll to position [3187, 0]
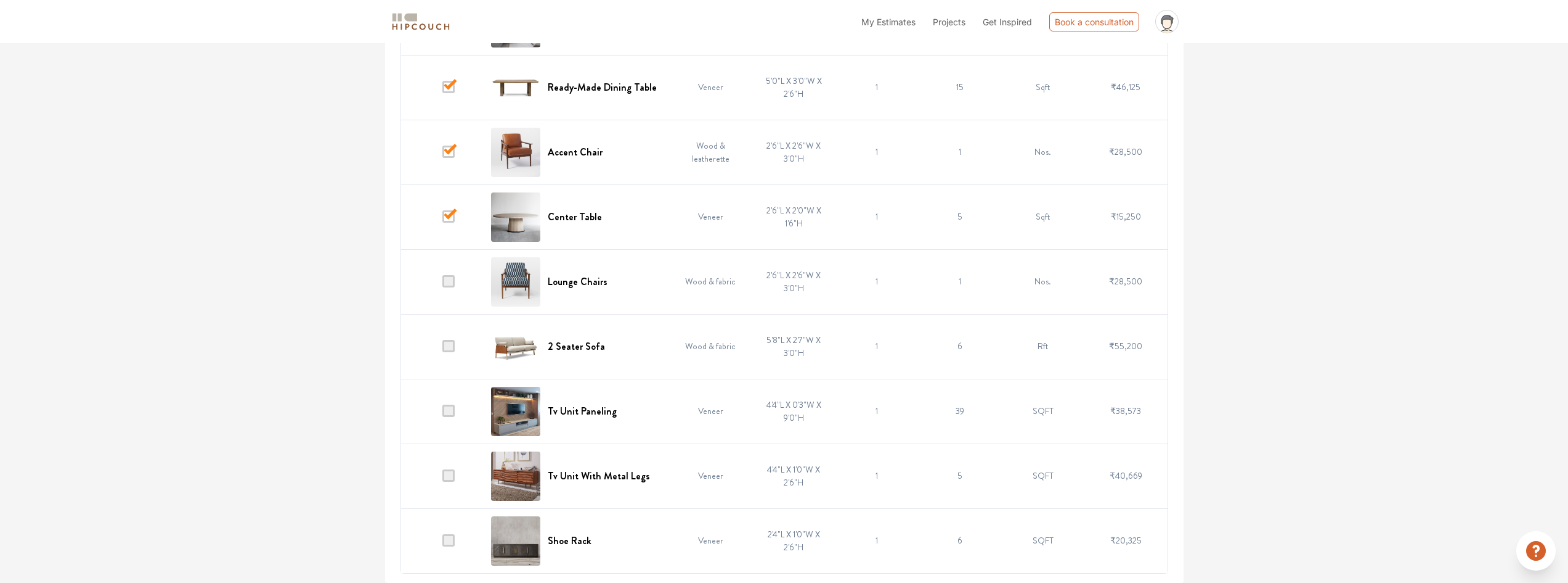
click at [449, 280] on span at bounding box center [448, 281] width 12 height 12
click at [442, 284] on input "checkbox" at bounding box center [442, 284] width 0 height 0
click at [443, 348] on span at bounding box center [448, 345] width 12 height 12
click at [442, 349] on input "checkbox" at bounding box center [442, 349] width 0 height 0
click at [444, 477] on span at bounding box center [448, 475] width 12 height 12
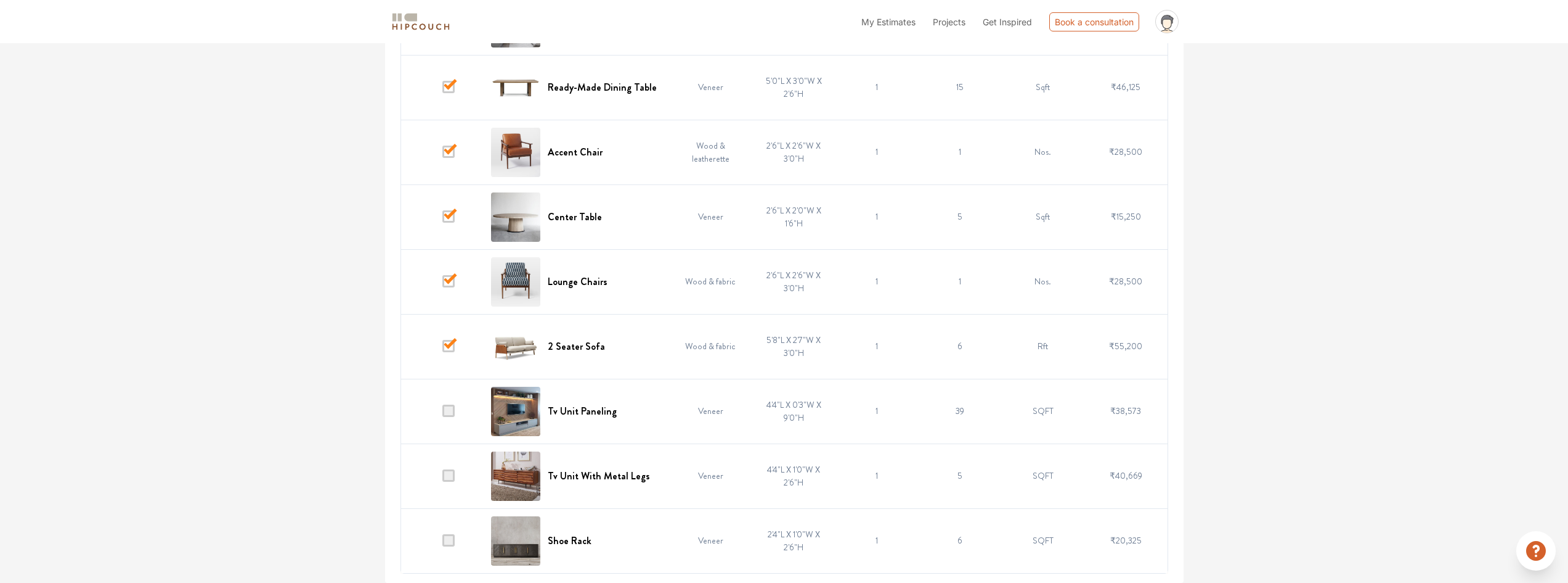
click at [442, 478] on input "checkbox" at bounding box center [442, 478] width 0 height 0
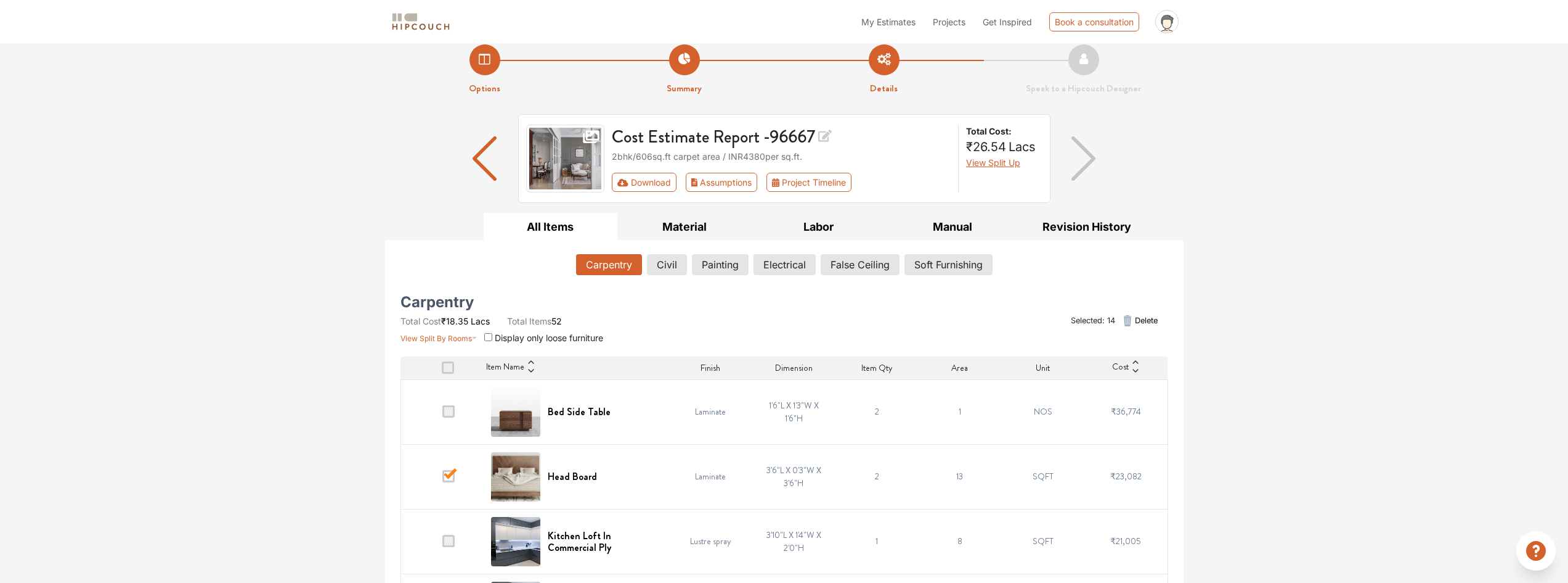
scroll to position [0, 0]
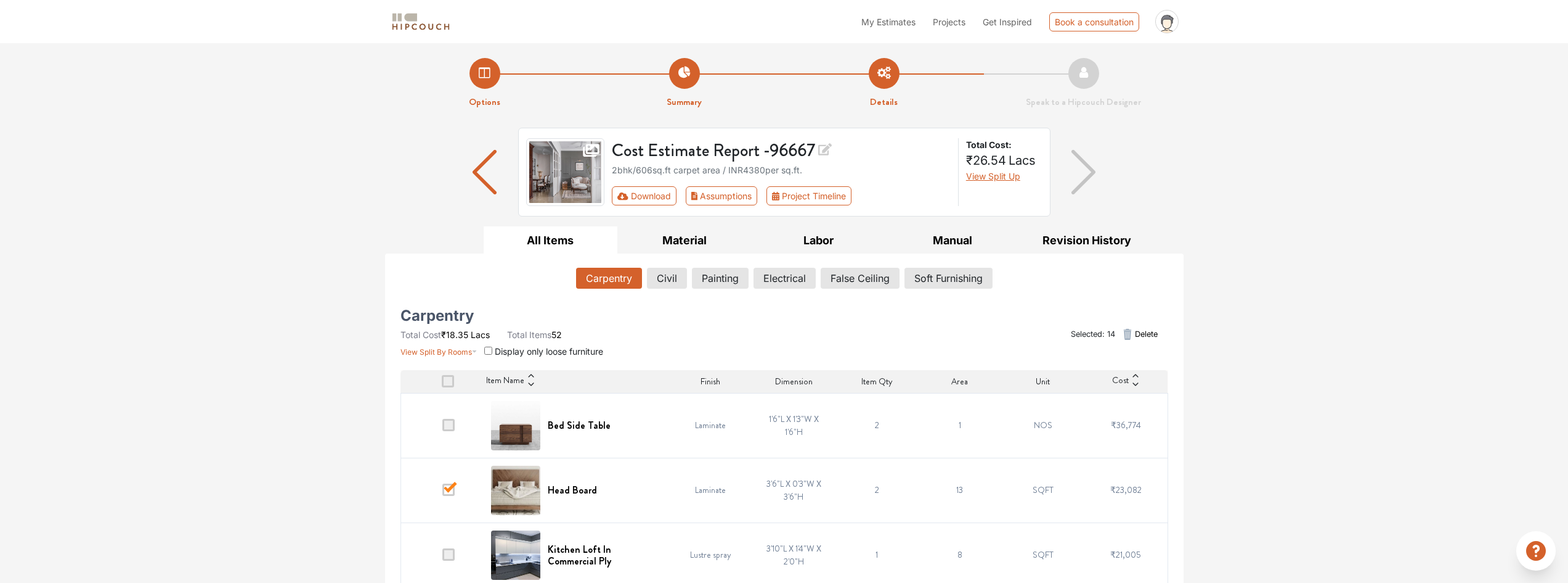
click at [1135, 333] on span "Delete" at bounding box center [1147, 334] width 23 height 11
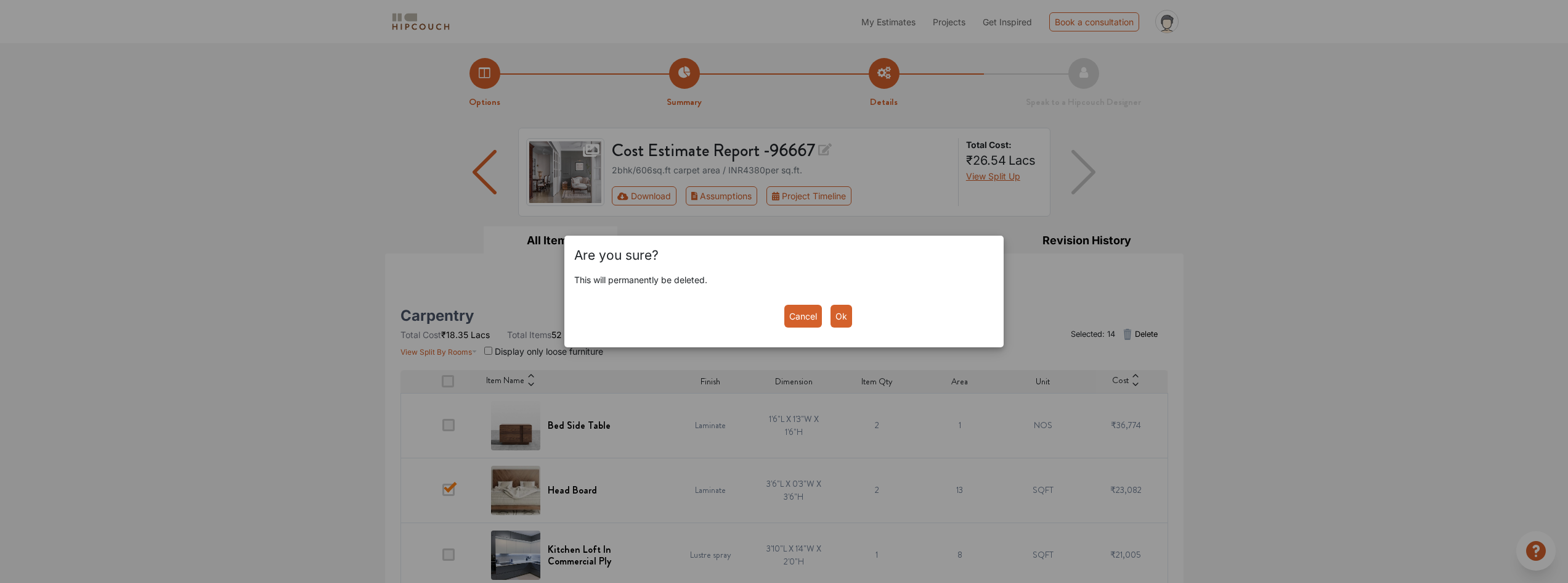
click at [843, 318] on button "Ok" at bounding box center [841, 316] width 22 height 23
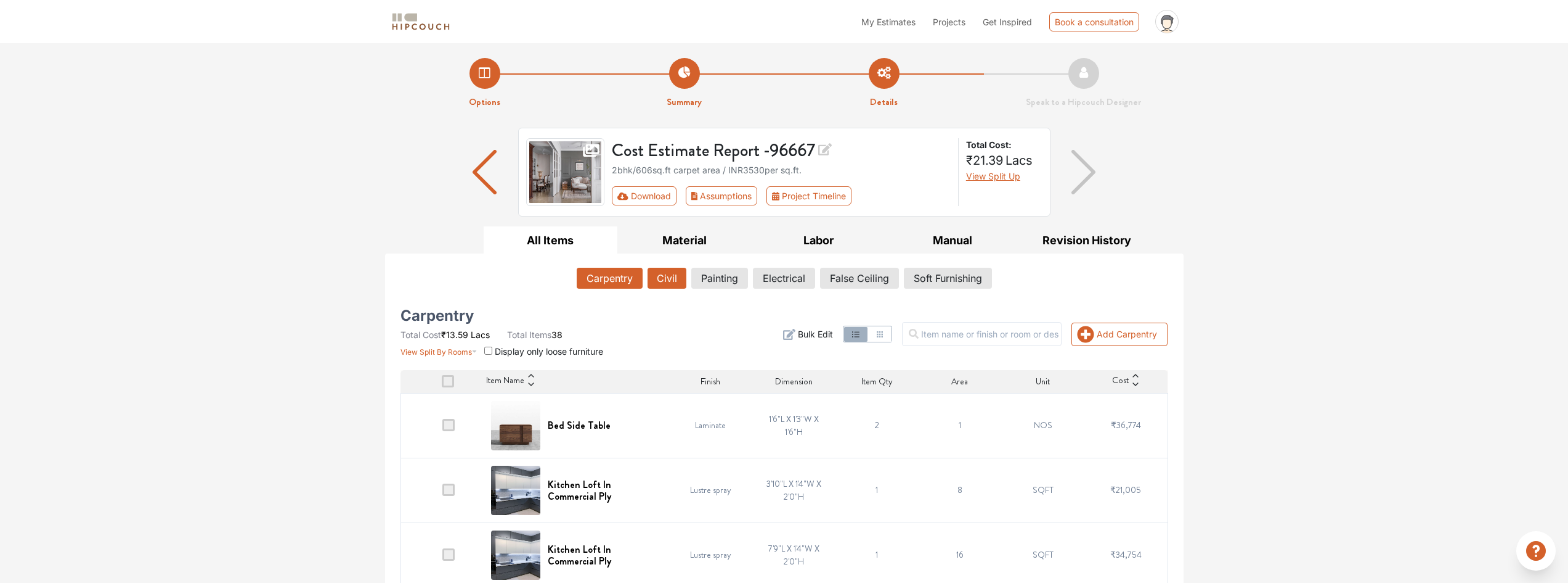
click at [661, 284] on button "Civil" at bounding box center [667, 278] width 39 height 21
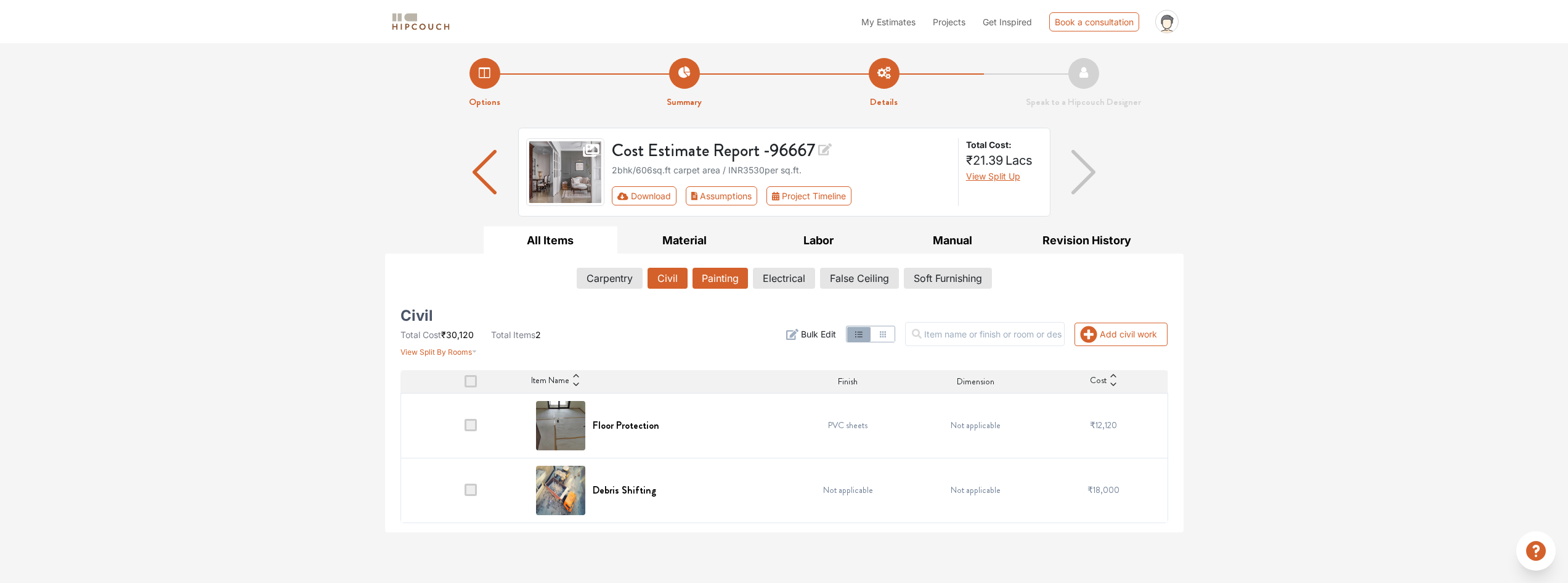
click at [718, 283] on button "Painting" at bounding box center [720, 278] width 56 height 21
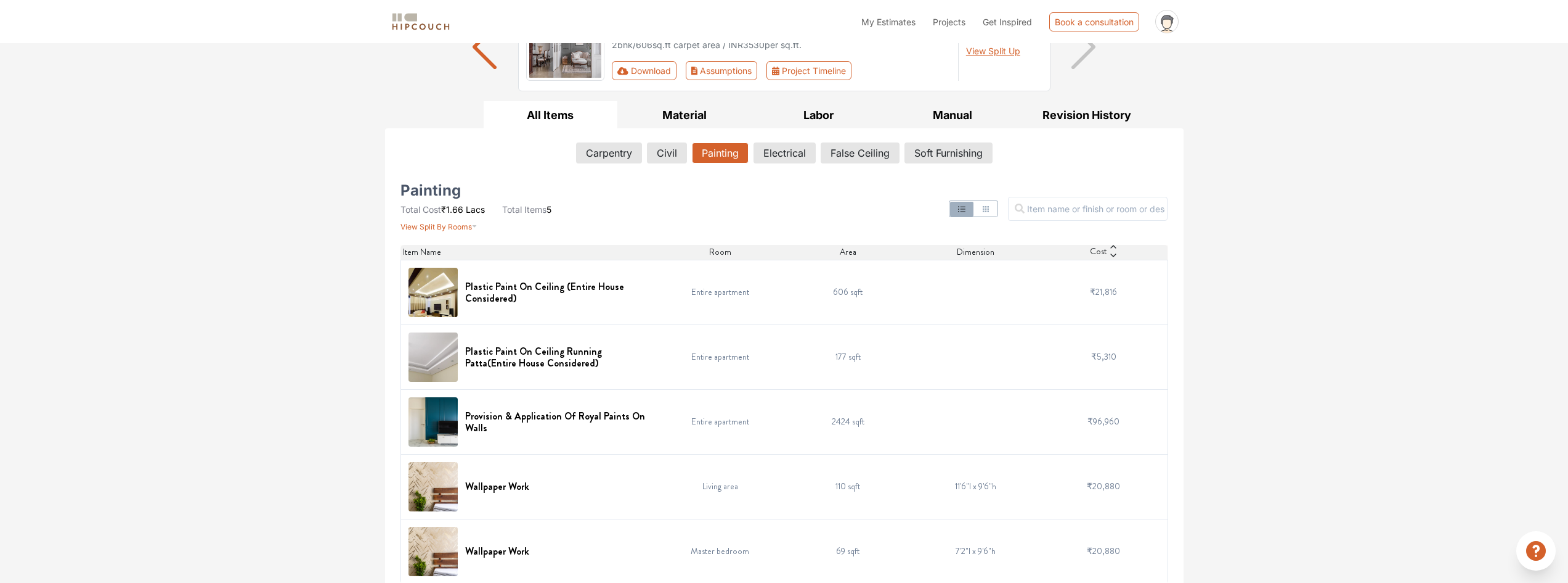
scroll to position [136, 0]
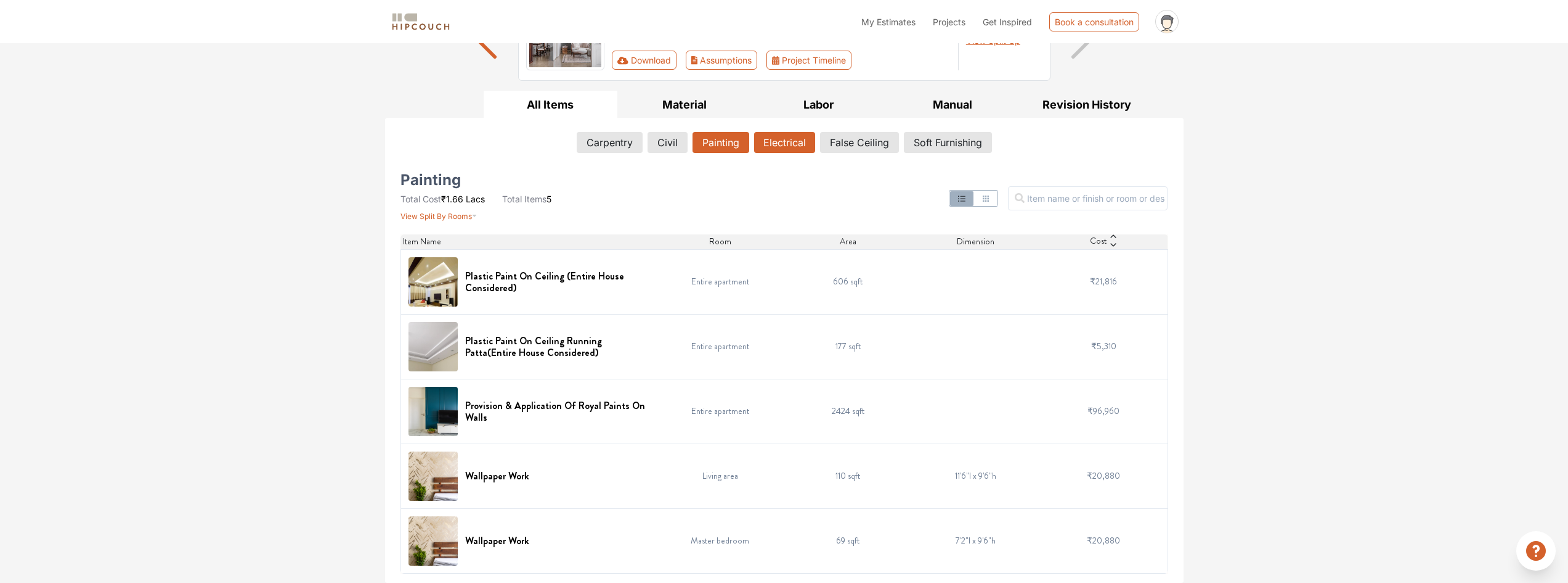
click at [787, 143] on button "Electrical" at bounding box center [784, 142] width 61 height 21
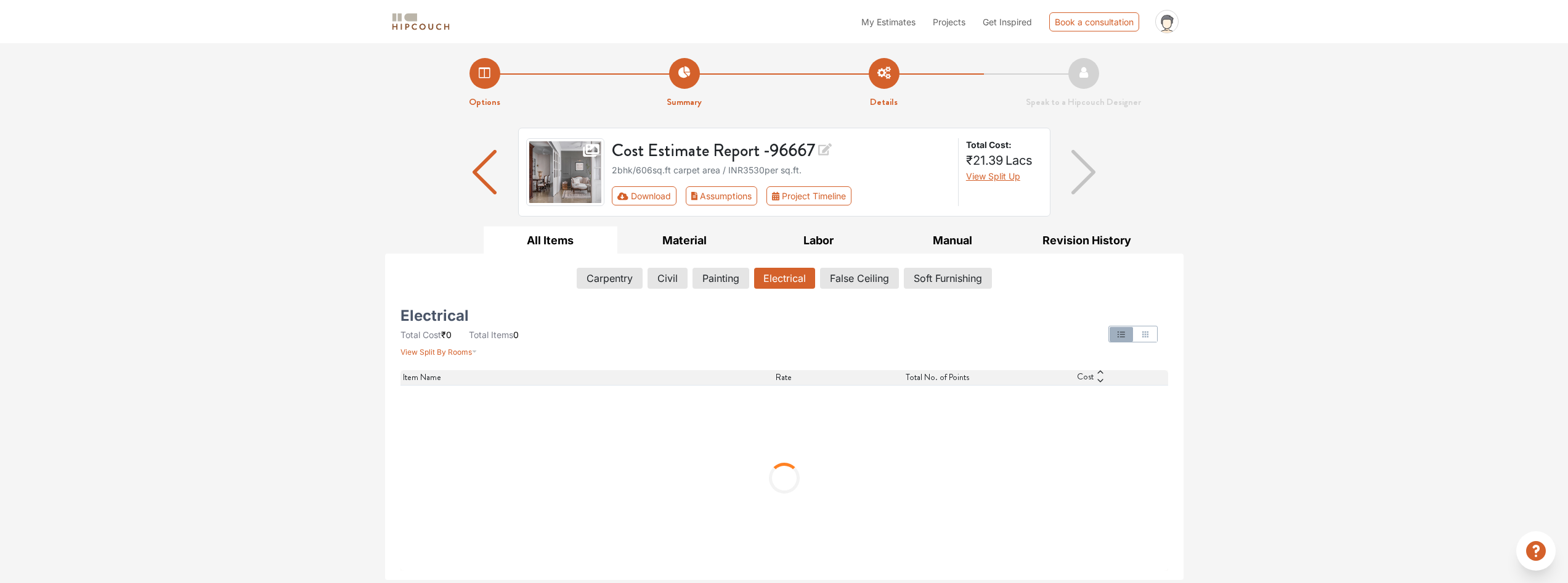
scroll to position [0, 0]
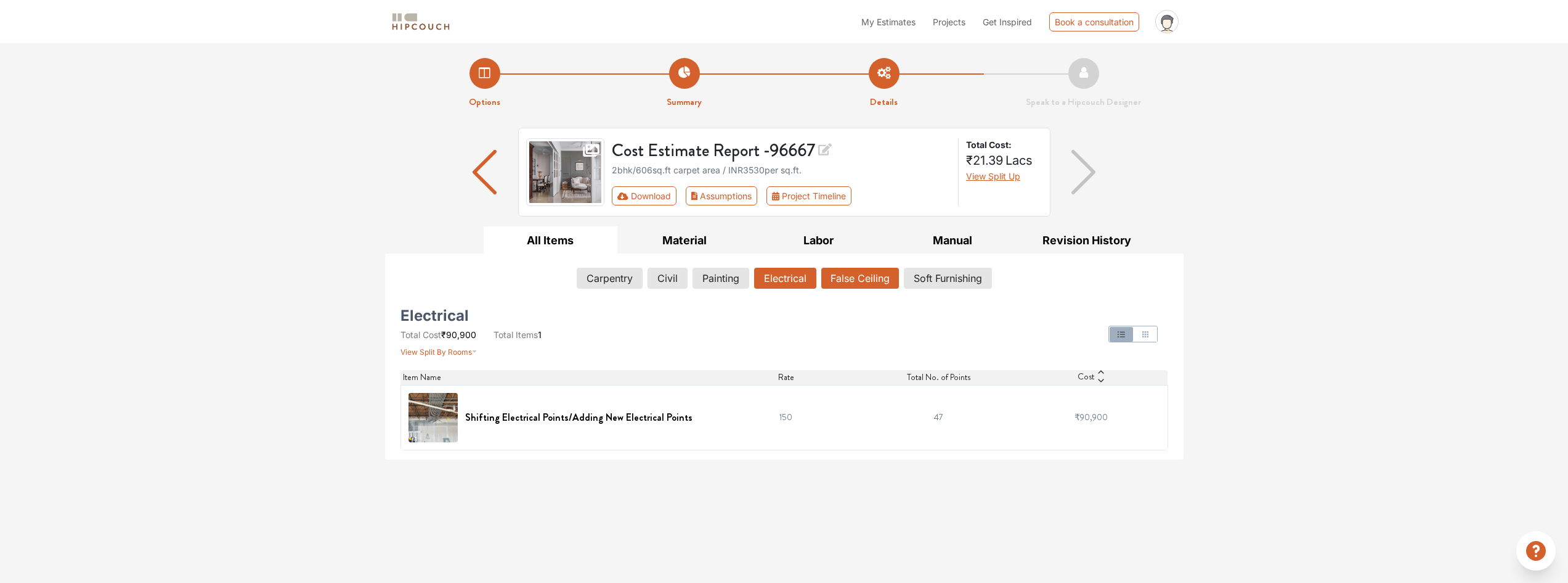
click at [852, 281] on button "False Ceiling" at bounding box center [860, 278] width 77 height 21
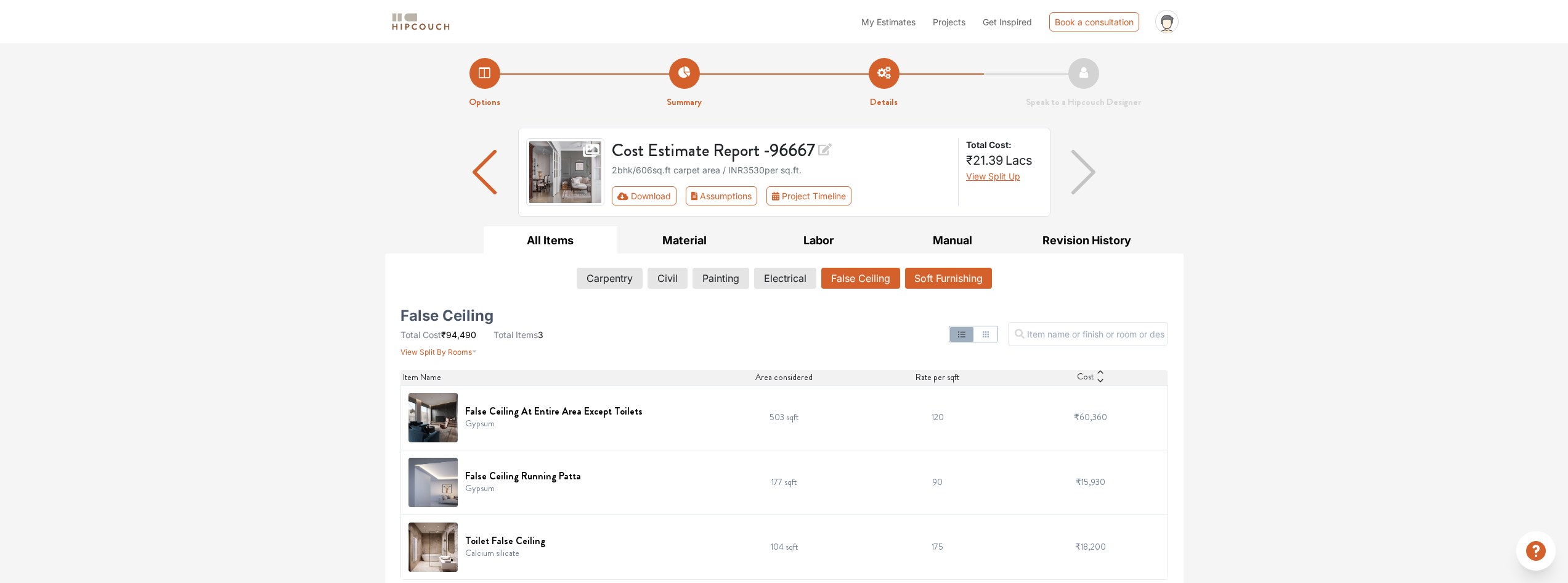
click at [948, 284] on button "Soft Furnishing" at bounding box center [949, 278] width 87 height 21
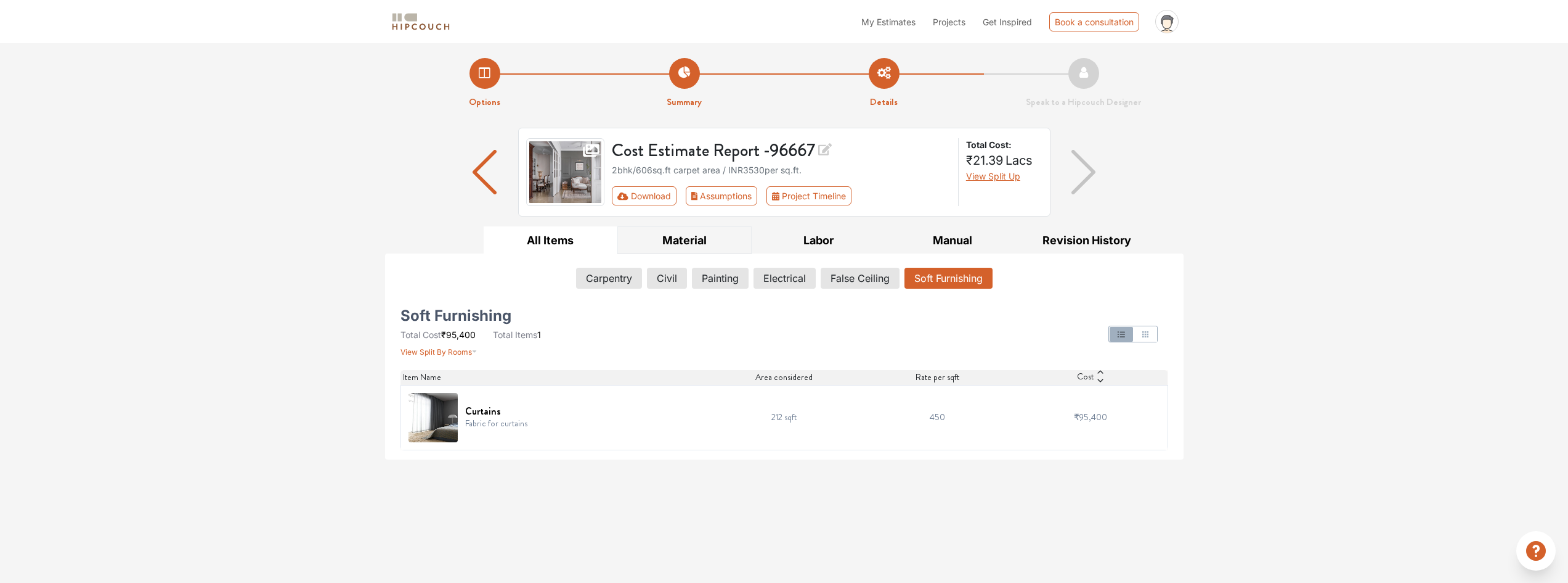
click at [709, 239] on button "Material" at bounding box center [685, 240] width 134 height 27
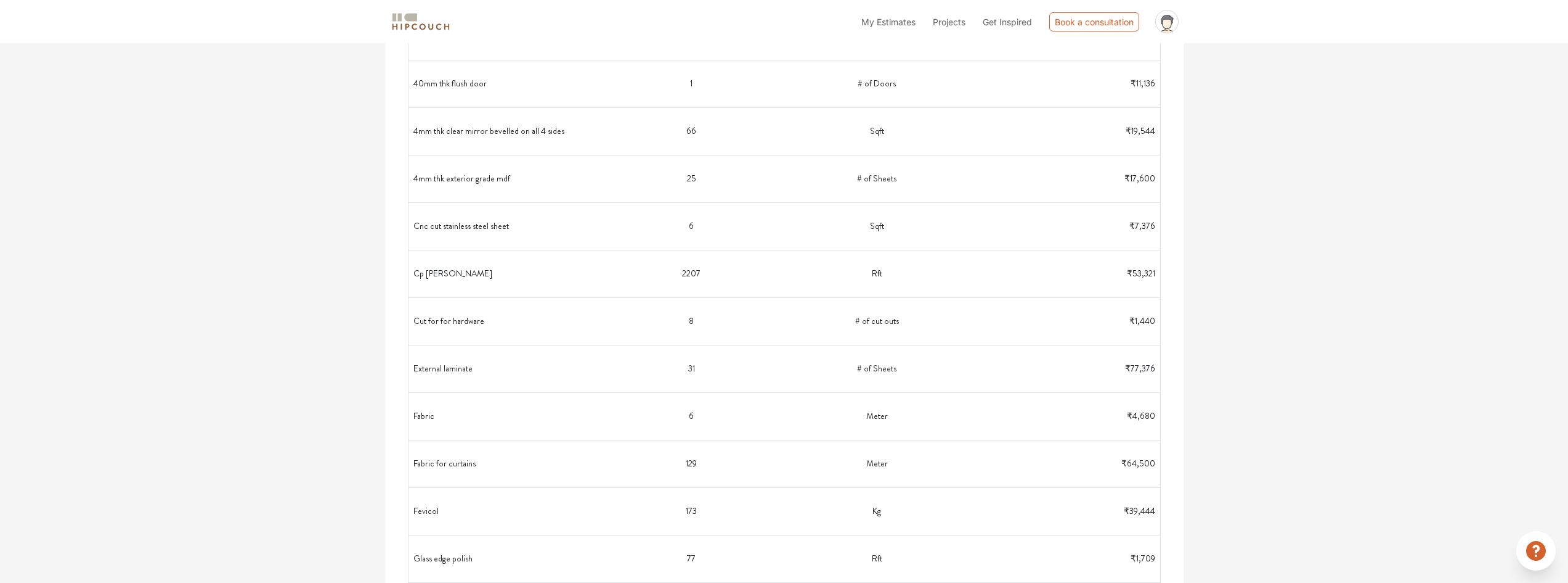
scroll to position [863, 0]
drag, startPoint x: 657, startPoint y: 391, endPoint x: 637, endPoint y: 387, distance: 20.4
drag, startPoint x: 637, startPoint y: 387, endPoint x: 356, endPoint y: 366, distance: 281.8
click at [356, 366] on div "Options Summary Details Speak to a Hipcouch Designer Cost Estimate Report - 966…" at bounding box center [784, 220] width 1568 height 2080
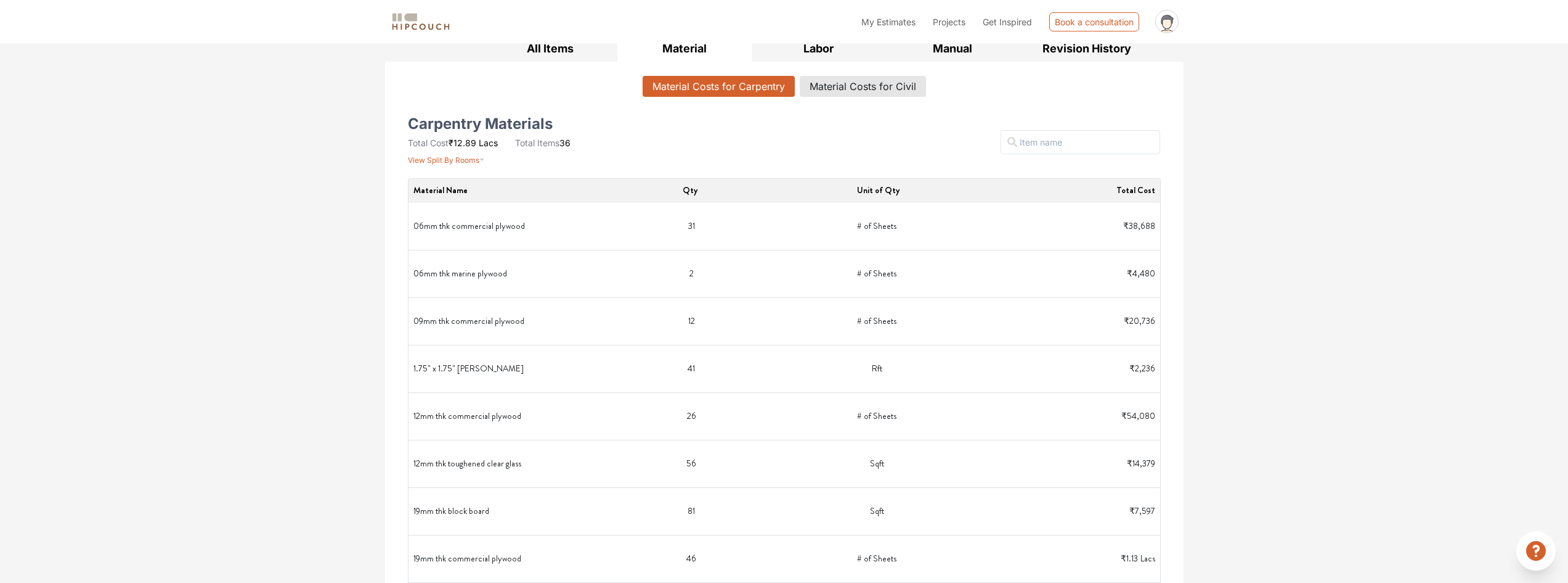
scroll to position [0, 0]
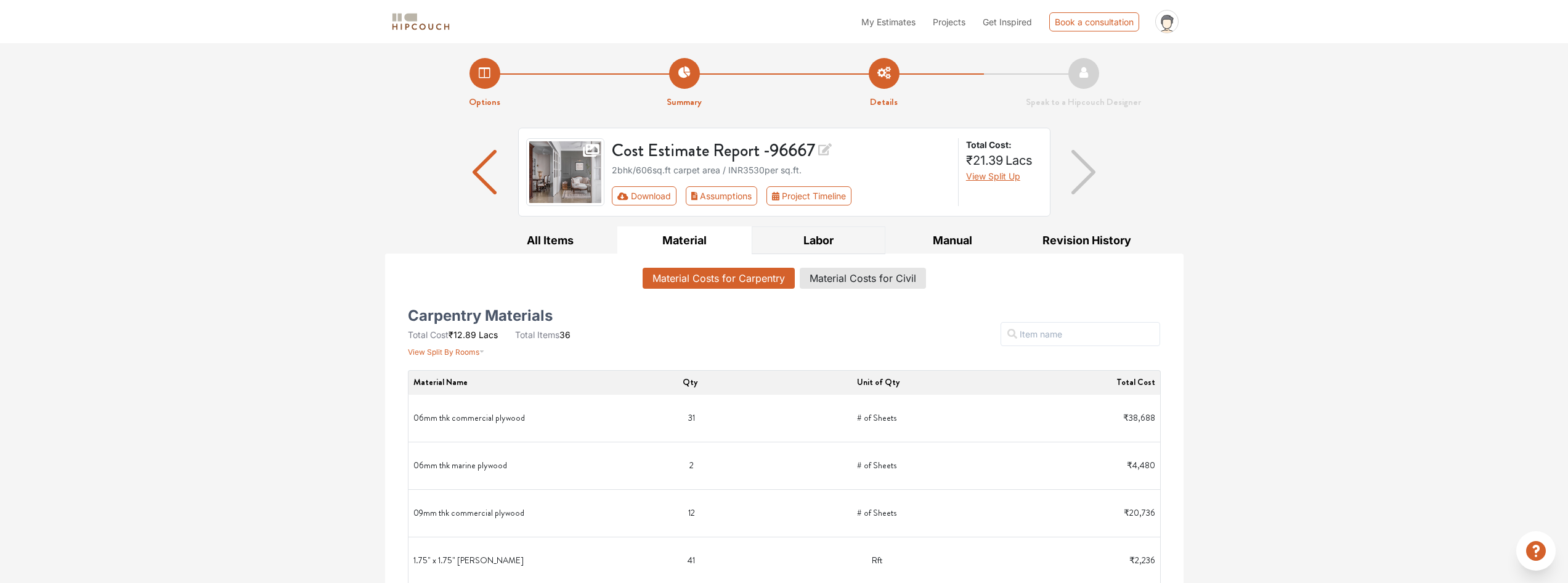
click at [825, 238] on button "Labor" at bounding box center [818, 240] width 134 height 27
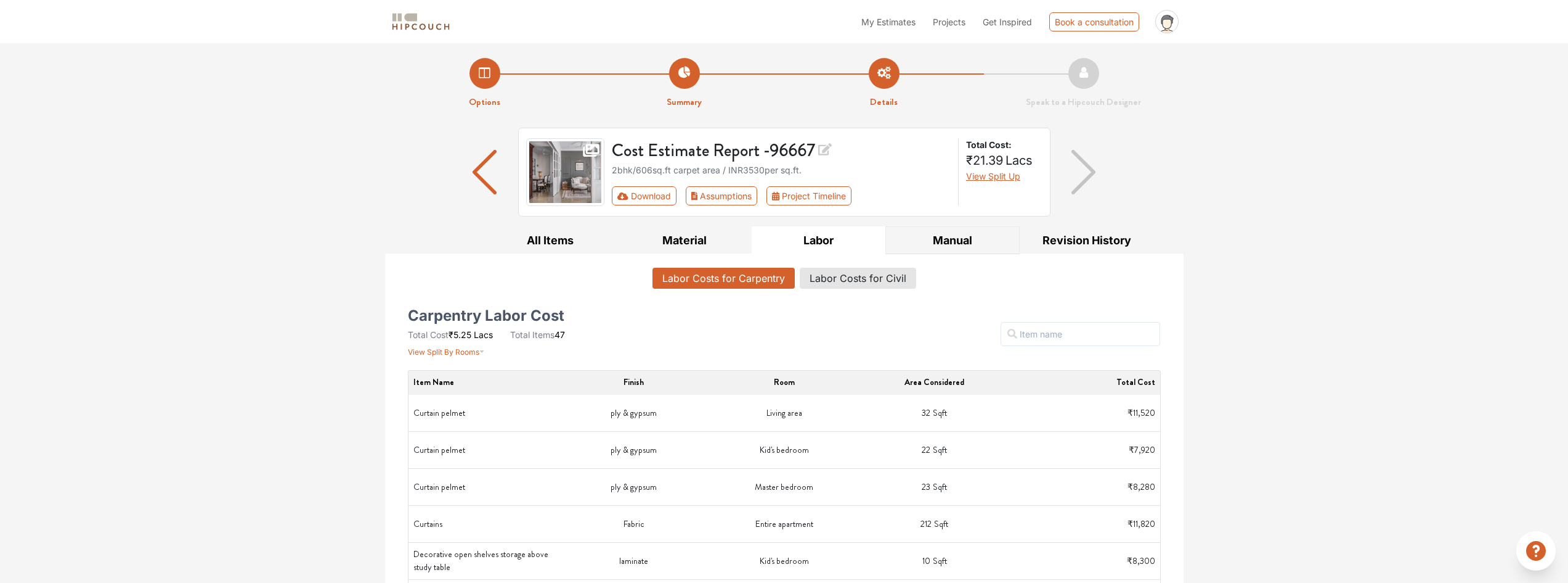
click at [928, 243] on button "Manual" at bounding box center [952, 240] width 134 height 27
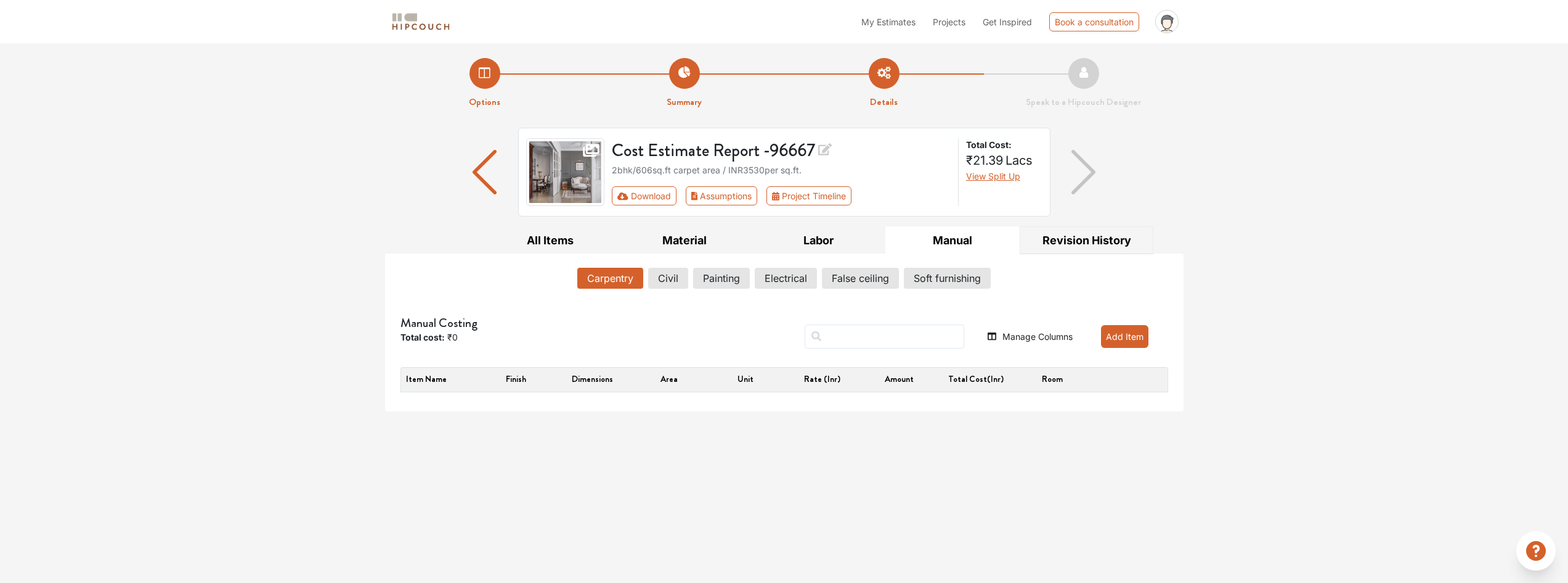
click at [1068, 244] on button "Revision History" at bounding box center [1087, 240] width 134 height 27
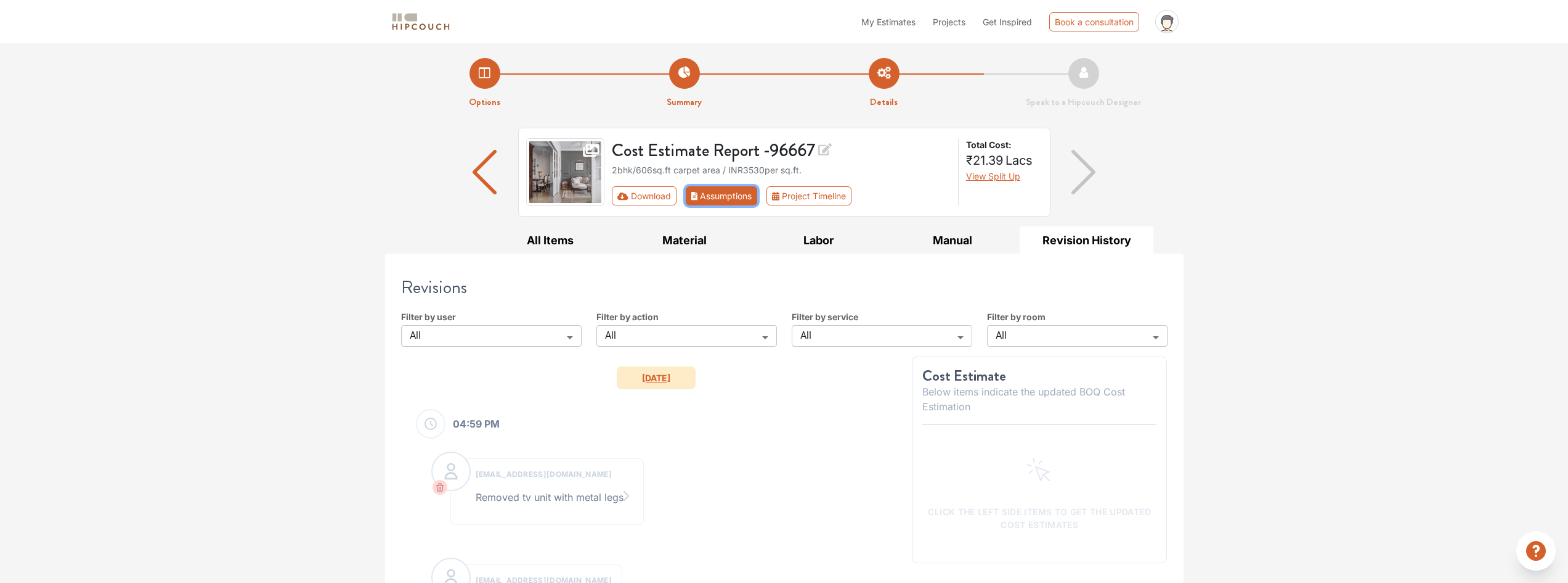
click at [720, 196] on button "Assumptions" at bounding box center [721, 195] width 72 height 19
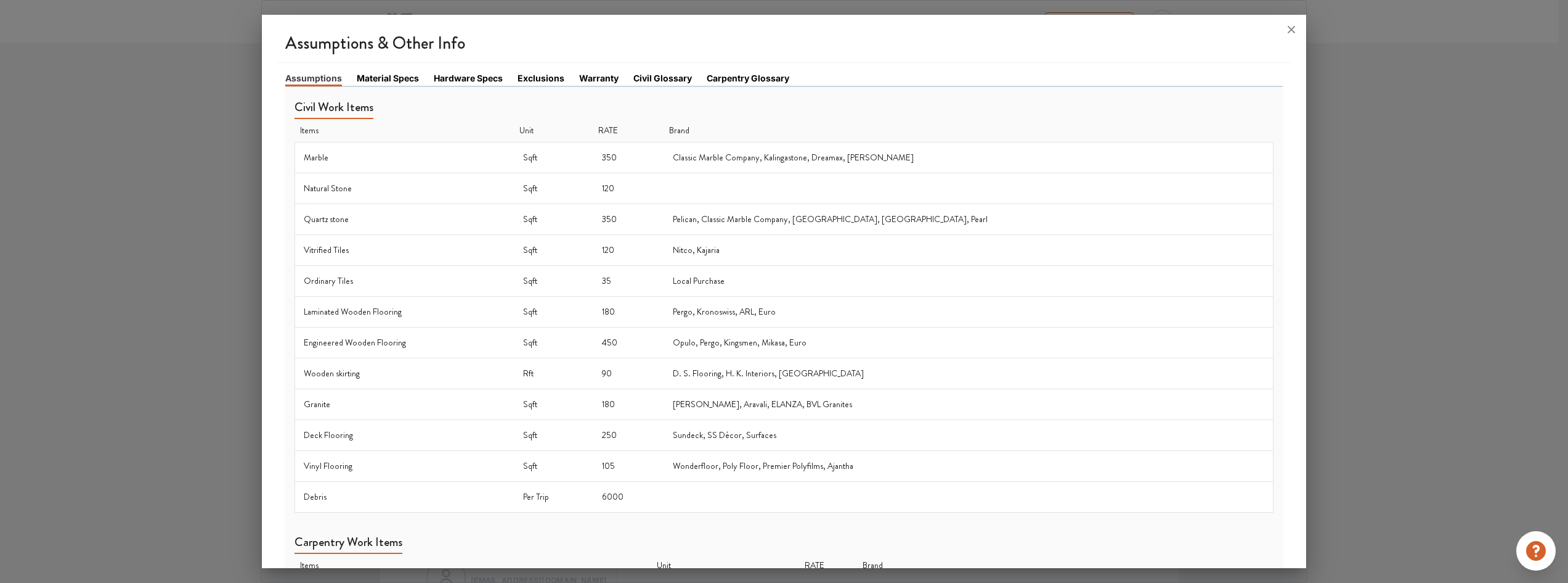
click at [773, 160] on td "Classic Marble Company, Kalingastone, Dreamax, [PERSON_NAME]" at bounding box center [969, 158] width 609 height 31
click at [593, 160] on td "Sqft" at bounding box center [554, 158] width 79 height 31
click at [573, 156] on td "Sqft" at bounding box center [554, 158] width 79 height 31
click at [404, 79] on link "Material Specs" at bounding box center [388, 78] width 62 height 13
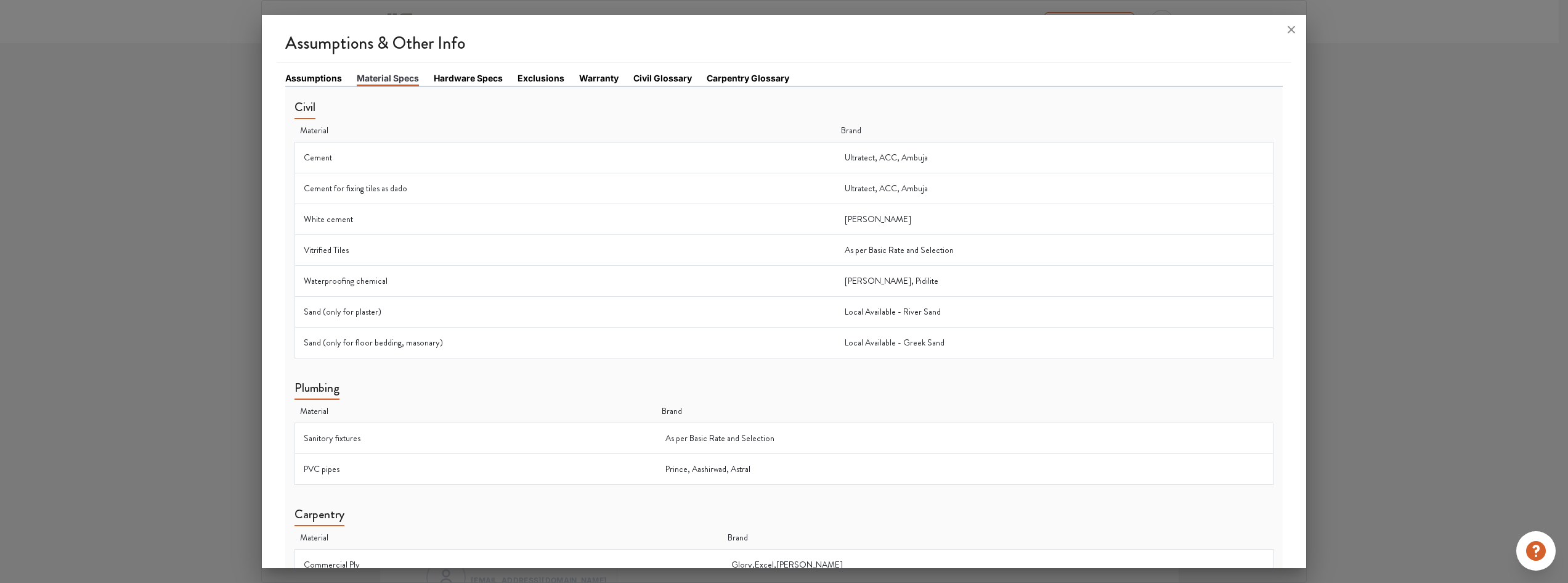
click at [469, 79] on link "Hardware Specs" at bounding box center [468, 78] width 69 height 13
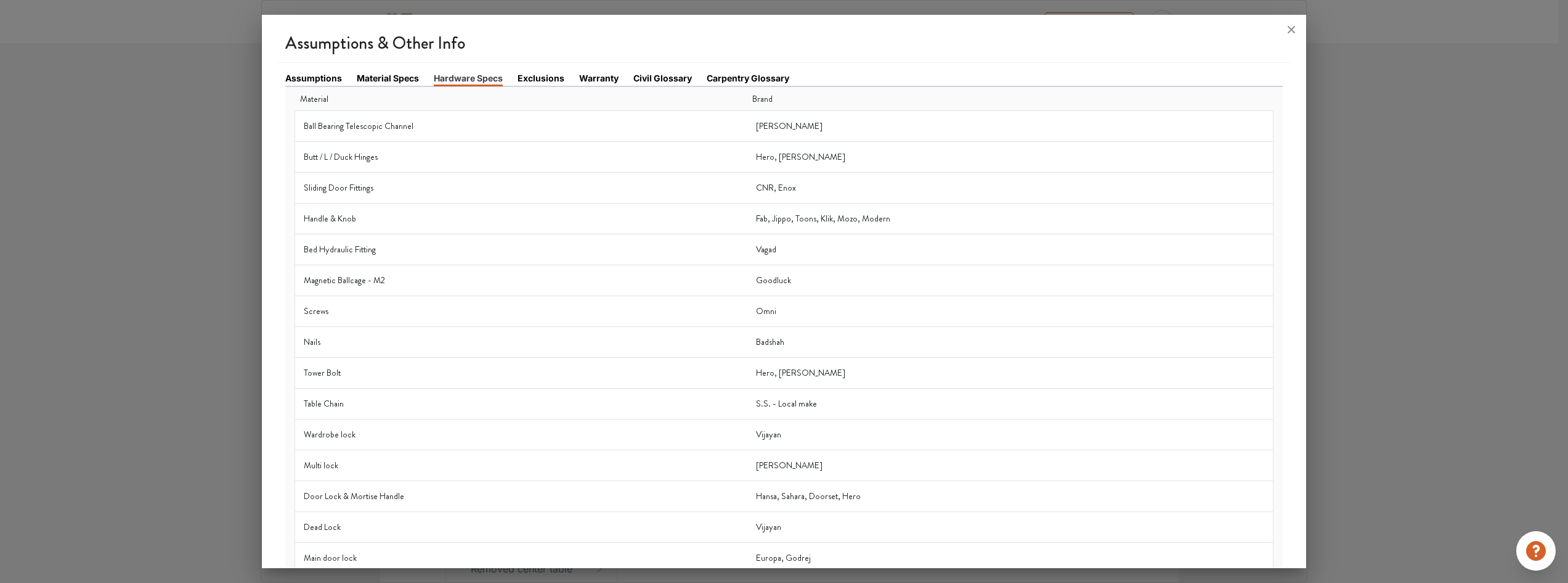
click at [540, 77] on link "Exclusions" at bounding box center [541, 78] width 47 height 13
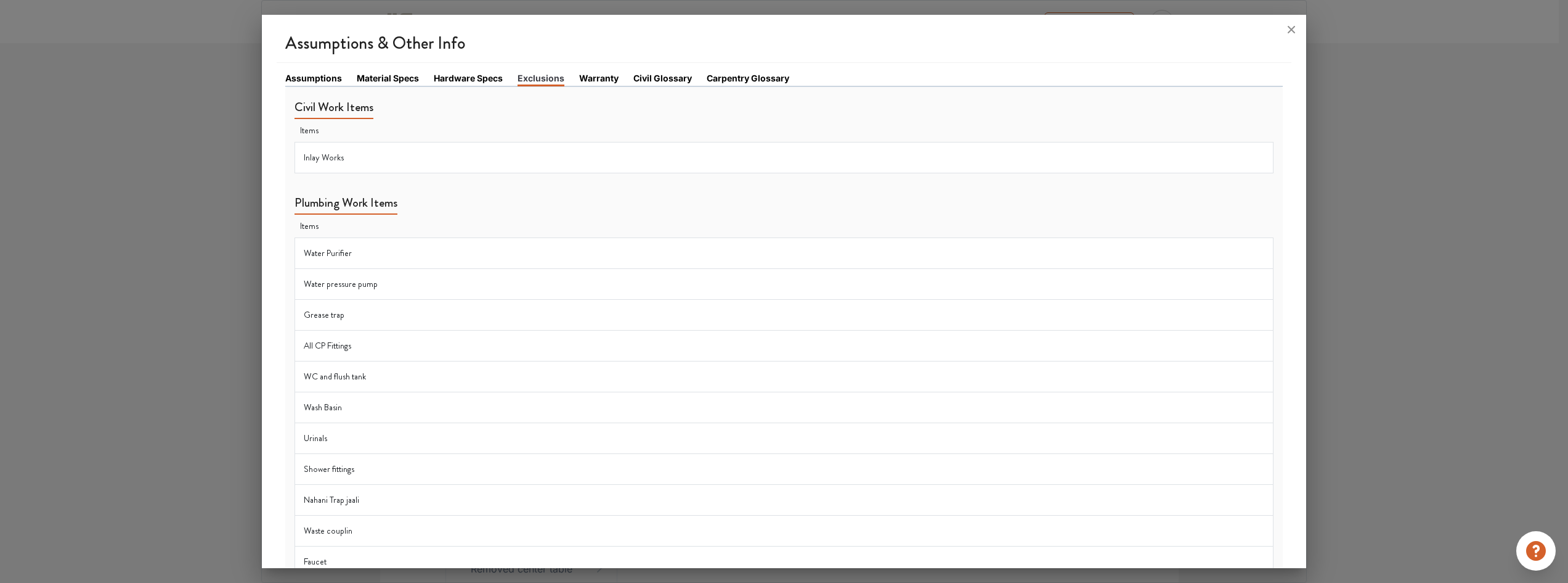
click at [598, 78] on link "Warranty" at bounding box center [599, 78] width 40 height 13
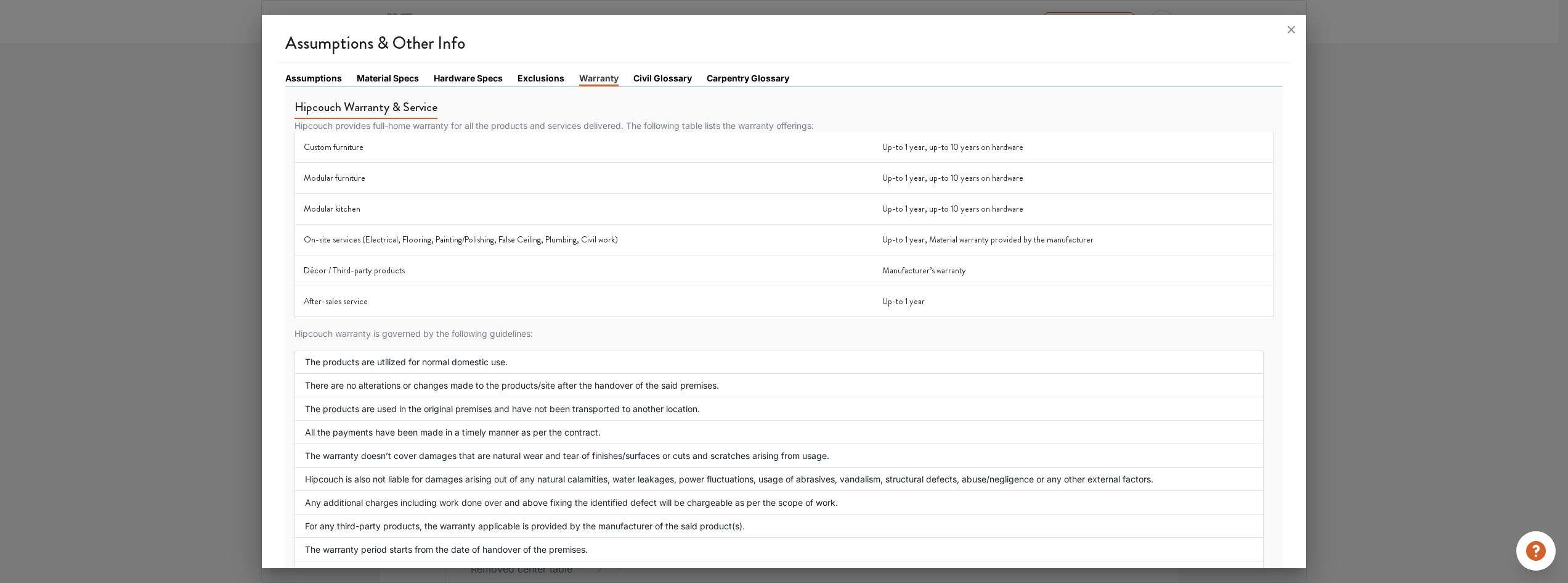
click at [652, 80] on link "Civil Glossary" at bounding box center [663, 78] width 58 height 13
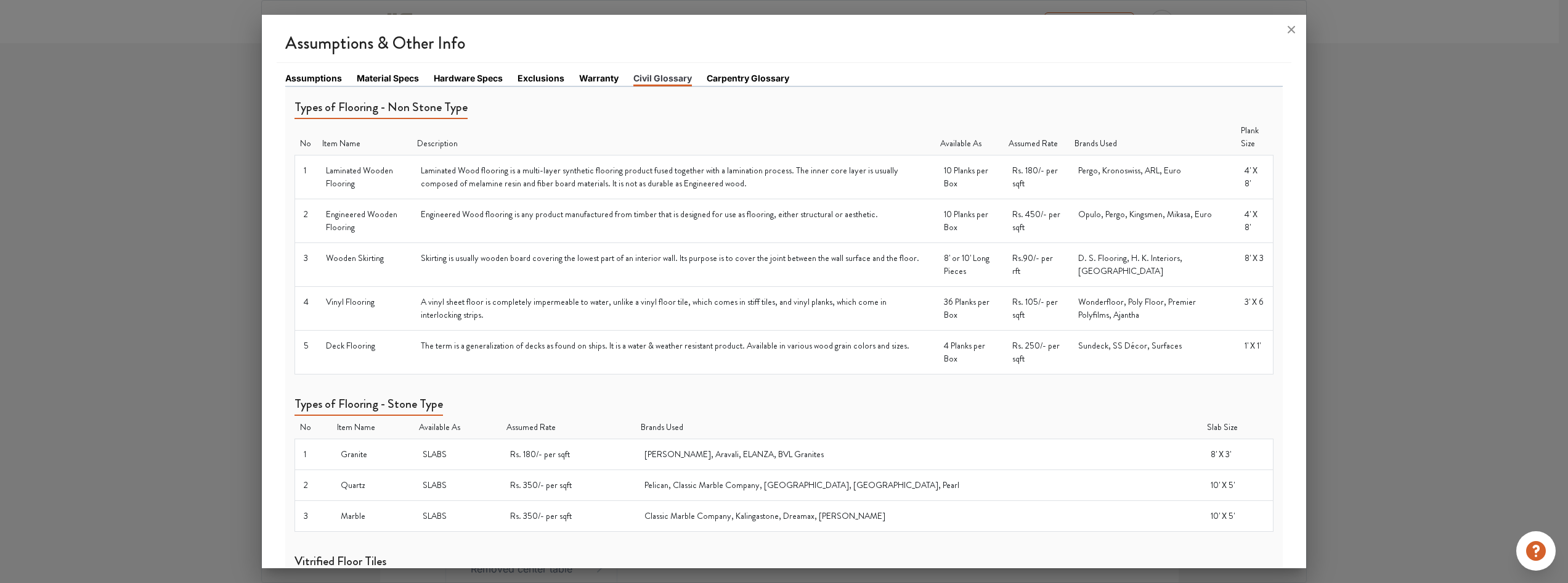
click at [732, 77] on link "Carpentry Glossary" at bounding box center [749, 78] width 83 height 13
